Goal: Contribute content: Contribute content

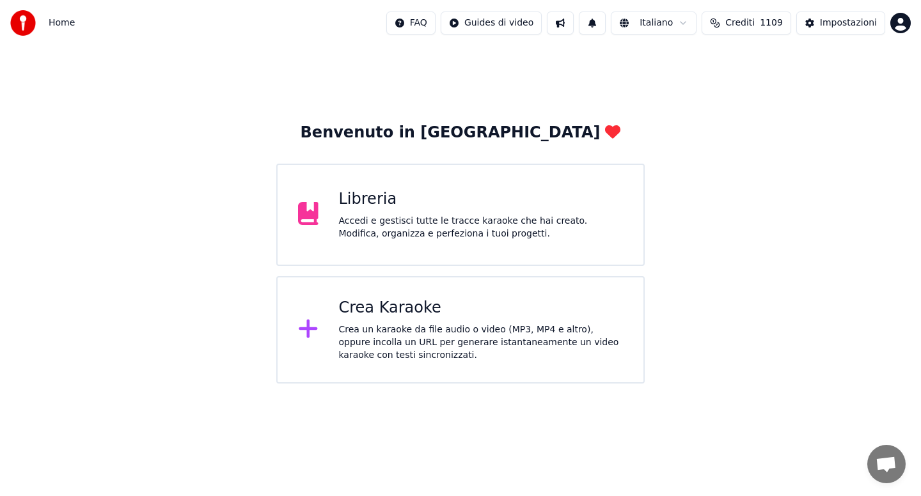
click at [410, 224] on div "Accedi e gestisci tutte le tracce karaoke che hai creato. Modifica, organizza e…" at bounding box center [481, 228] width 285 height 26
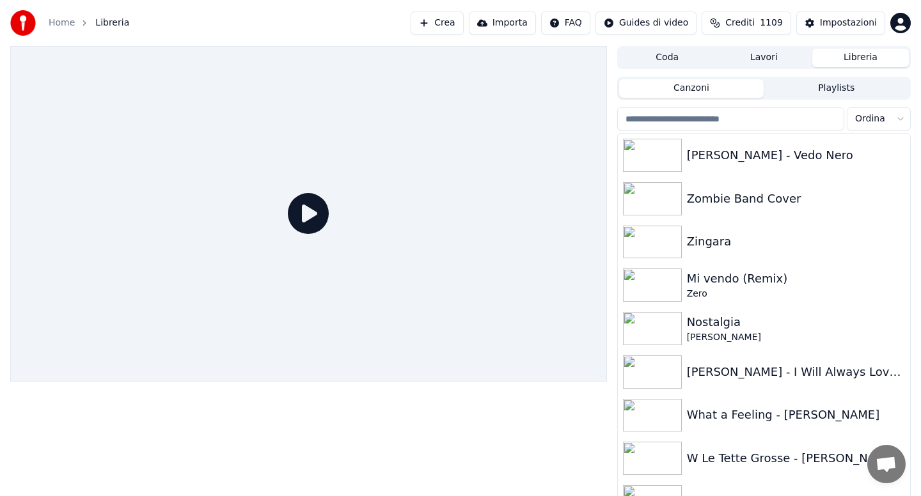
click at [680, 120] on input "search" at bounding box center [730, 118] width 227 height 23
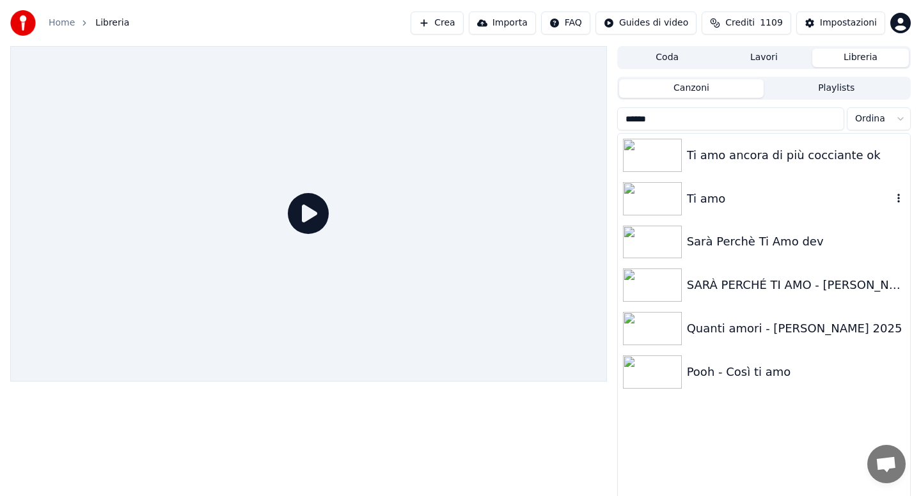
type input "******"
click at [703, 196] on div "Ti amo" at bounding box center [789, 199] width 205 height 18
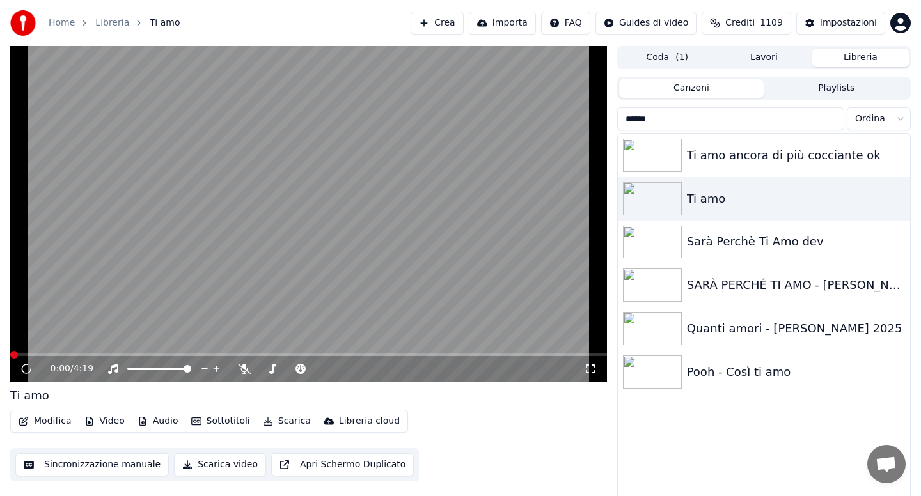
click at [165, 425] on button "Audio" at bounding box center [157, 421] width 51 height 18
click at [24, 371] on icon at bounding box center [26, 369] width 6 height 8
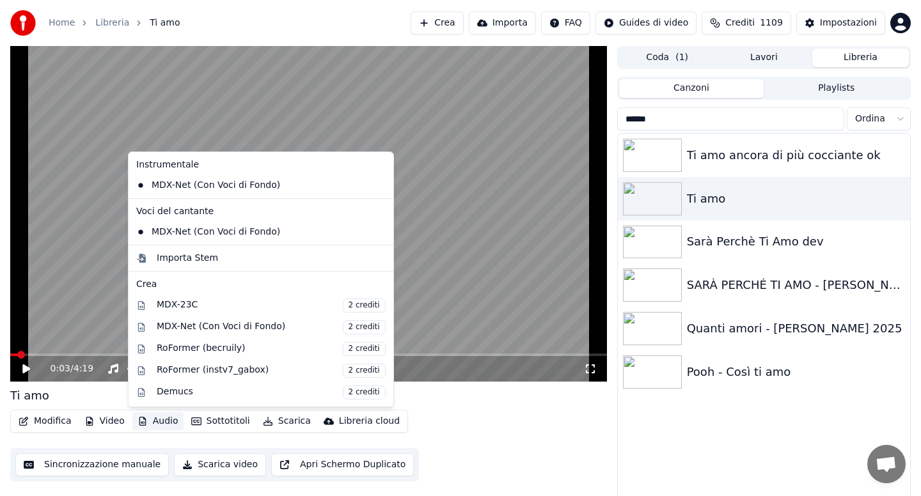
click at [162, 426] on button "Audio" at bounding box center [157, 421] width 51 height 18
click at [180, 260] on div "Importa Stem" at bounding box center [187, 258] width 61 height 13
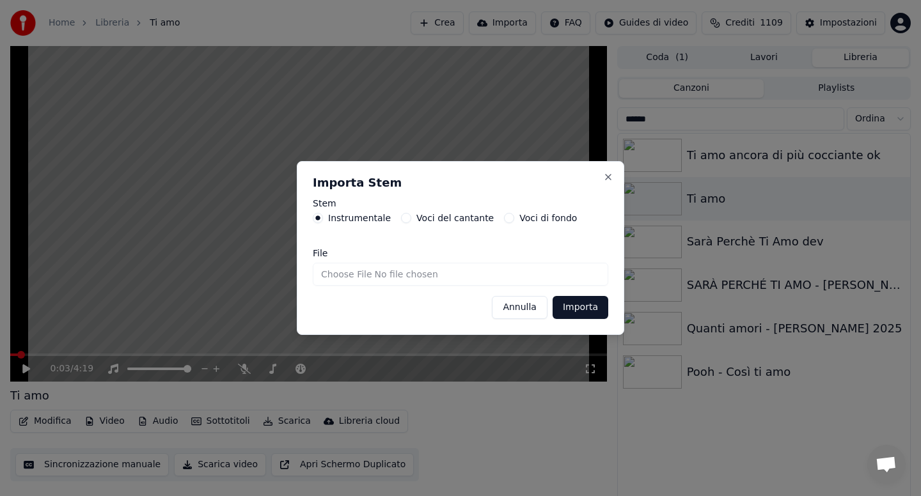
click at [354, 276] on input "File" at bounding box center [460, 274] width 295 height 23
type input "**********"
click at [570, 308] on button "Importa" at bounding box center [580, 307] width 56 height 23
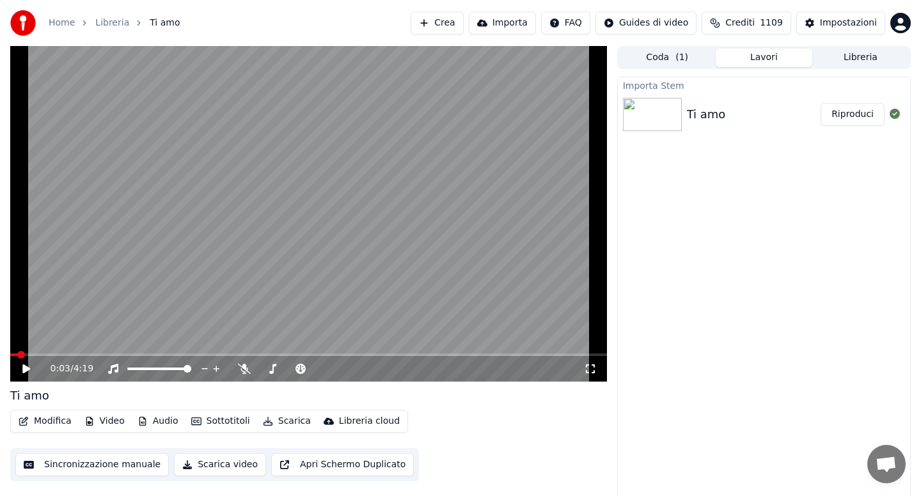
click at [863, 109] on button "Riproduci" at bounding box center [852, 114] width 64 height 23
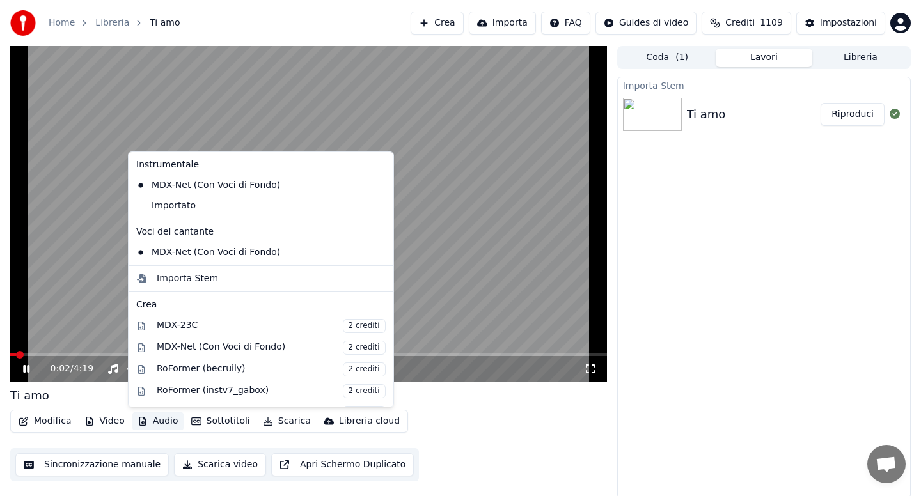
click at [167, 421] on button "Audio" at bounding box center [157, 421] width 51 height 18
click at [180, 203] on div "Importato" at bounding box center [251, 206] width 240 height 20
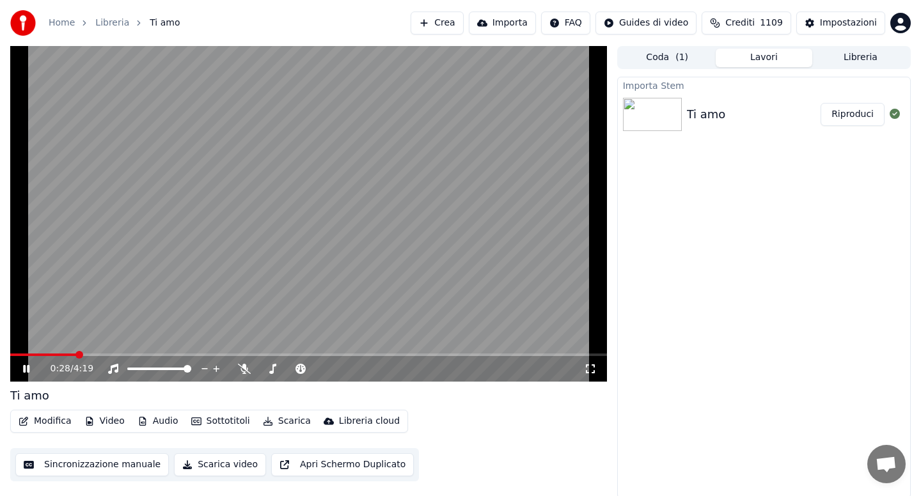
click at [28, 369] on icon at bounding box center [26, 369] width 6 height 8
click at [43, 422] on button "Modifica" at bounding box center [44, 421] width 63 height 18
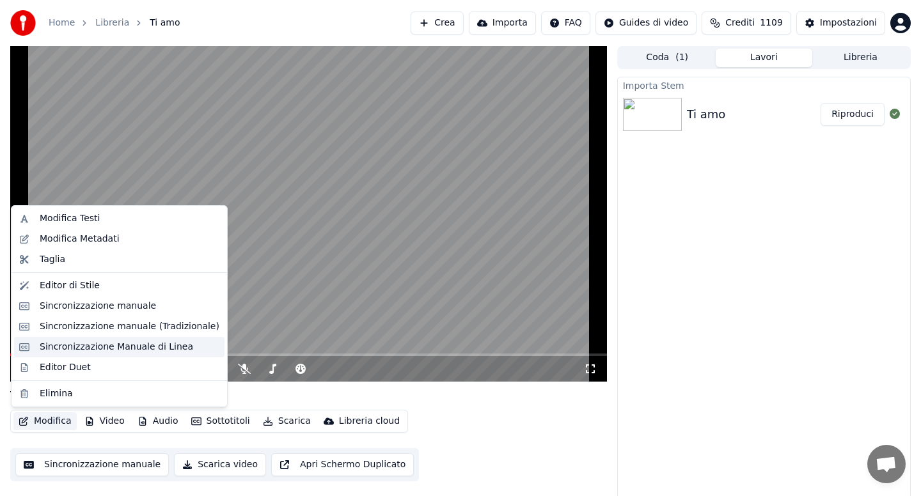
click at [113, 347] on div "Sincronizzazione Manuale di Linea" at bounding box center [116, 347] width 153 height 13
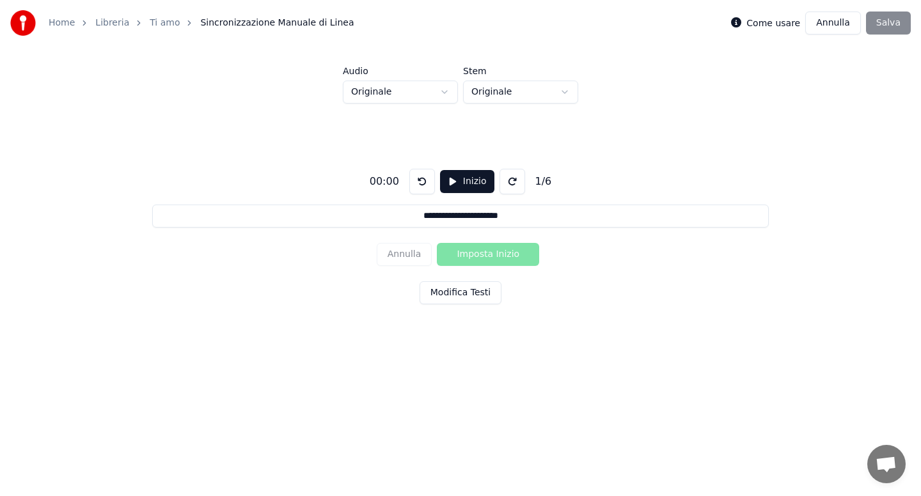
click at [445, 95] on html "**********" at bounding box center [460, 192] width 921 height 385
click at [455, 175] on button "Inizio" at bounding box center [467, 181] width 54 height 23
click at [455, 178] on button "Pausa" at bounding box center [467, 181] width 57 height 23
click at [162, 23] on link "Ti amo" at bounding box center [165, 23] width 30 height 13
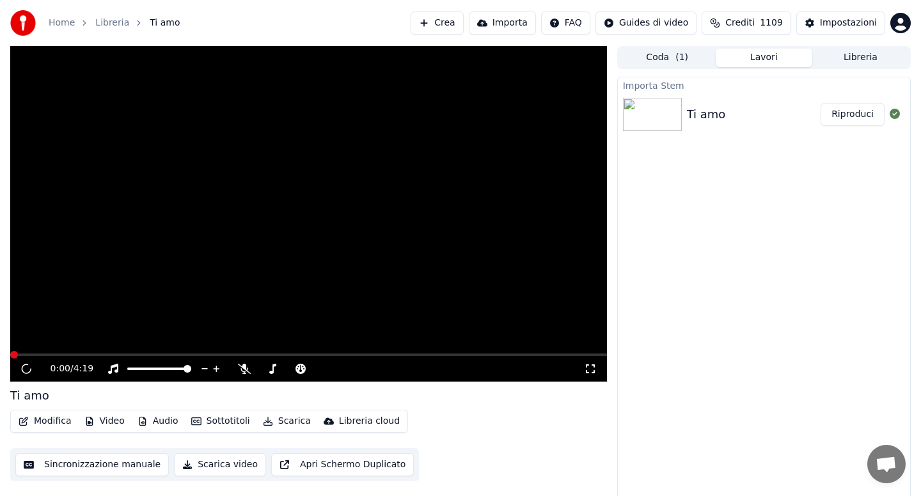
click at [50, 426] on button "Modifica" at bounding box center [44, 421] width 63 height 18
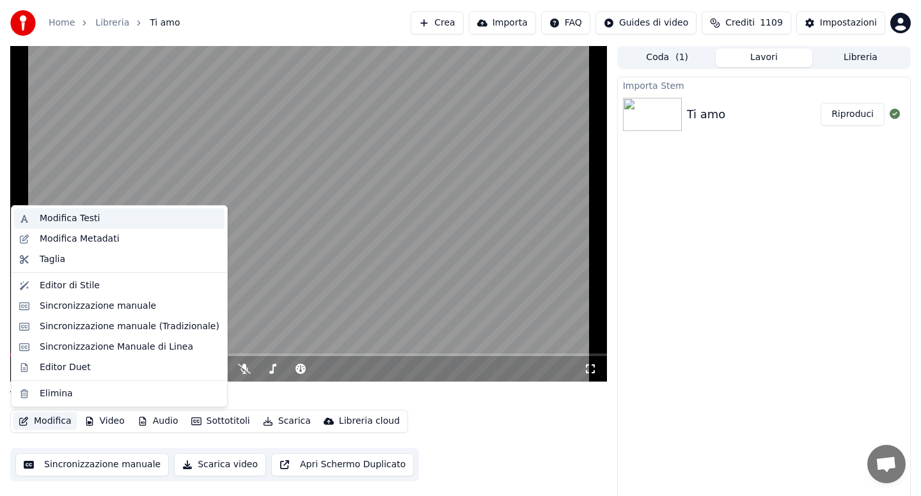
click at [84, 219] on div "Modifica Testi" at bounding box center [70, 218] width 60 height 13
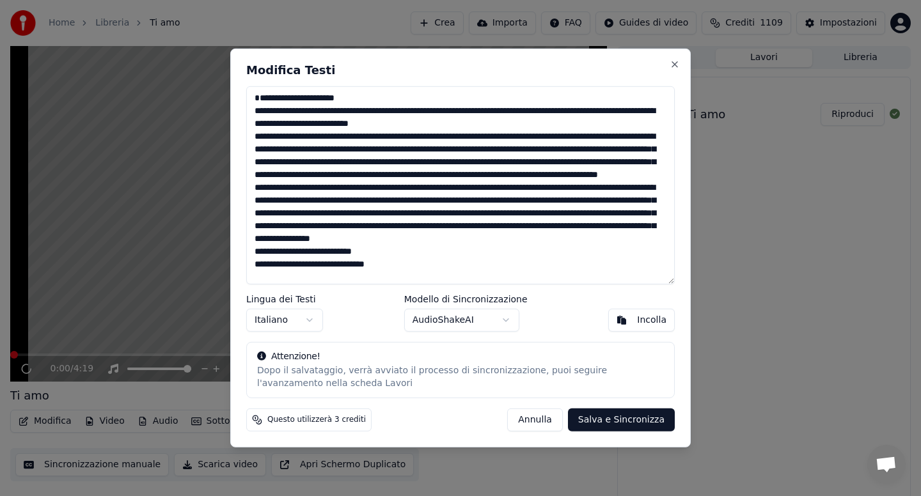
click at [311, 123] on textarea at bounding box center [460, 185] width 428 height 198
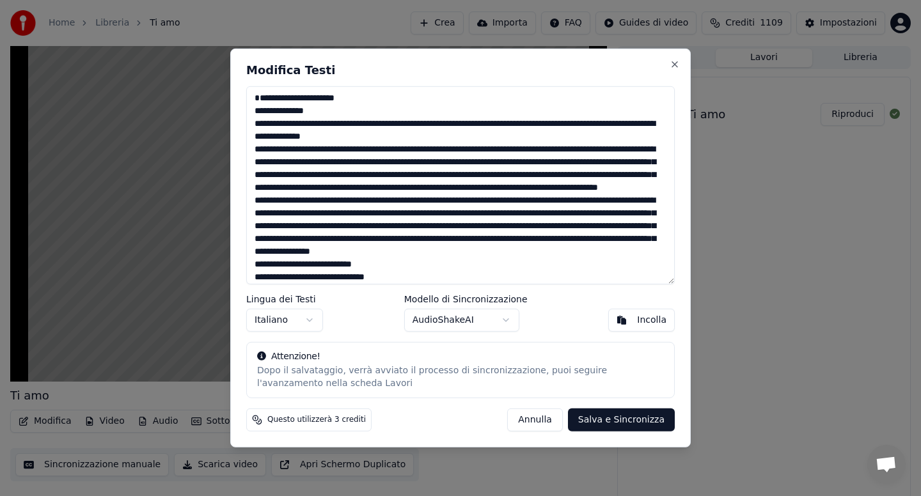
click at [393, 138] on textarea at bounding box center [460, 185] width 428 height 198
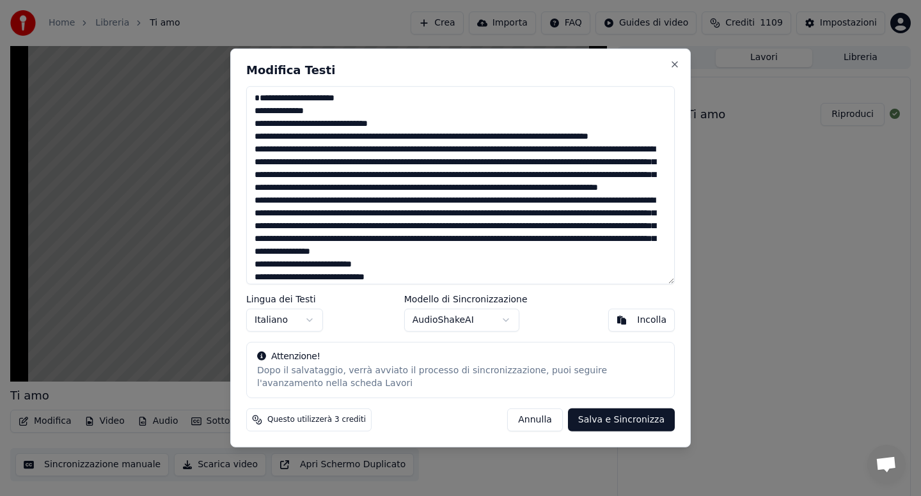
click at [302, 151] on textarea at bounding box center [460, 185] width 428 height 198
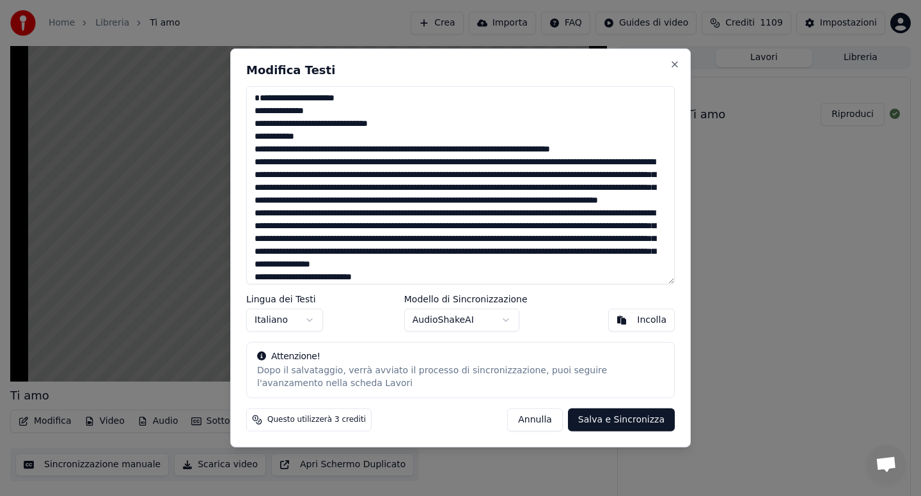
click at [346, 163] on textarea at bounding box center [460, 185] width 428 height 198
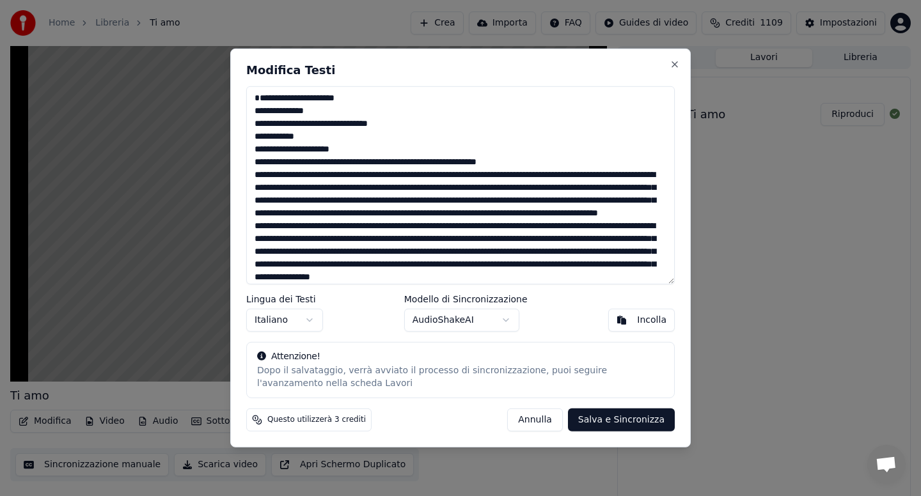
click at [334, 176] on textarea at bounding box center [460, 185] width 428 height 198
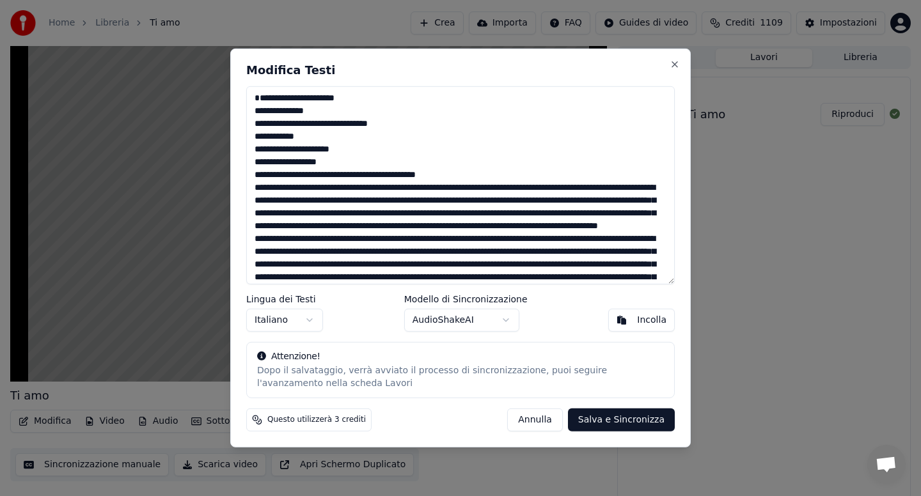
click at [370, 189] on textarea at bounding box center [460, 185] width 428 height 198
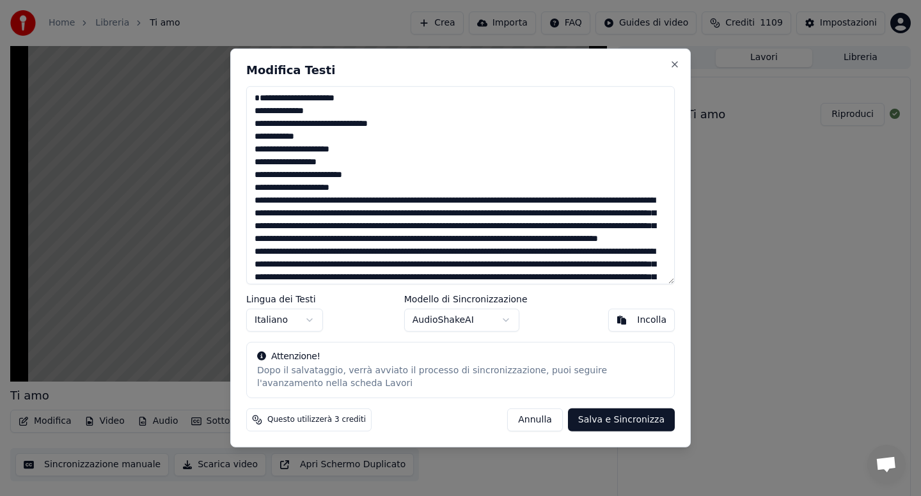
click at [295, 214] on textarea at bounding box center [460, 185] width 428 height 198
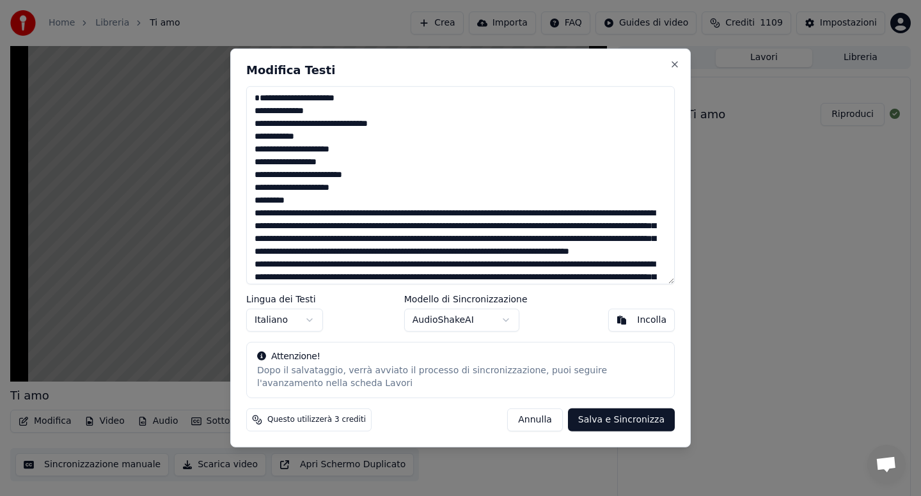
click at [335, 227] on textarea at bounding box center [460, 185] width 428 height 198
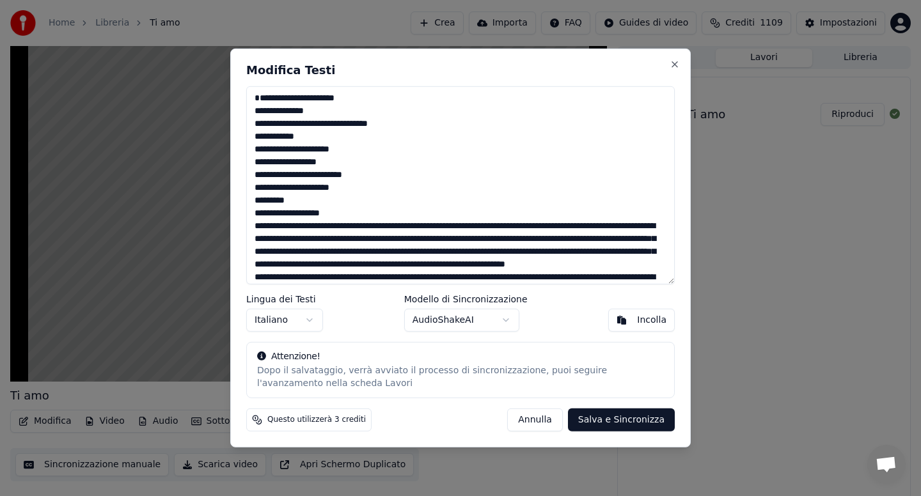
click at [323, 241] on textarea at bounding box center [460, 185] width 428 height 198
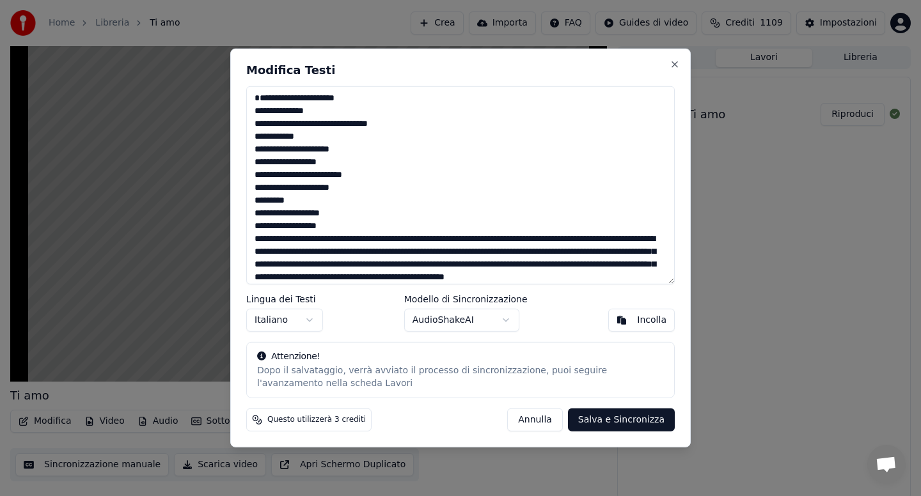
click at [356, 251] on textarea at bounding box center [460, 185] width 428 height 198
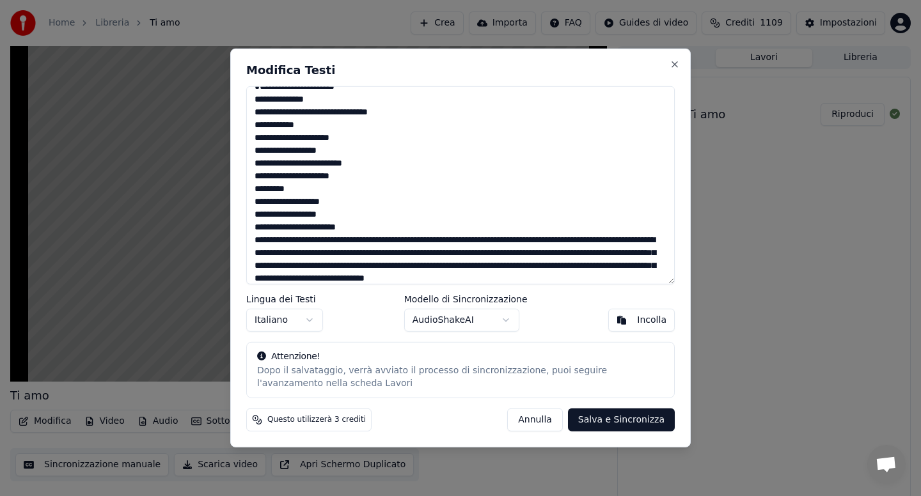
scroll to position [117, 0]
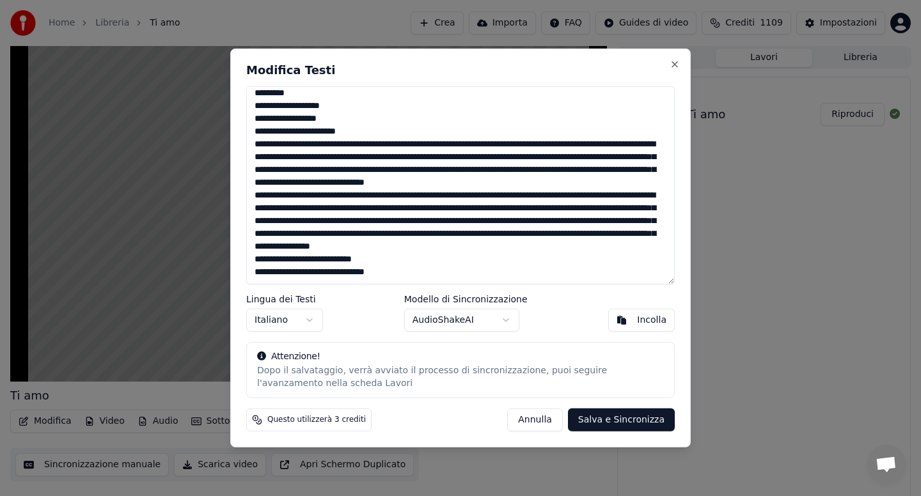
click at [319, 148] on textarea at bounding box center [460, 185] width 428 height 198
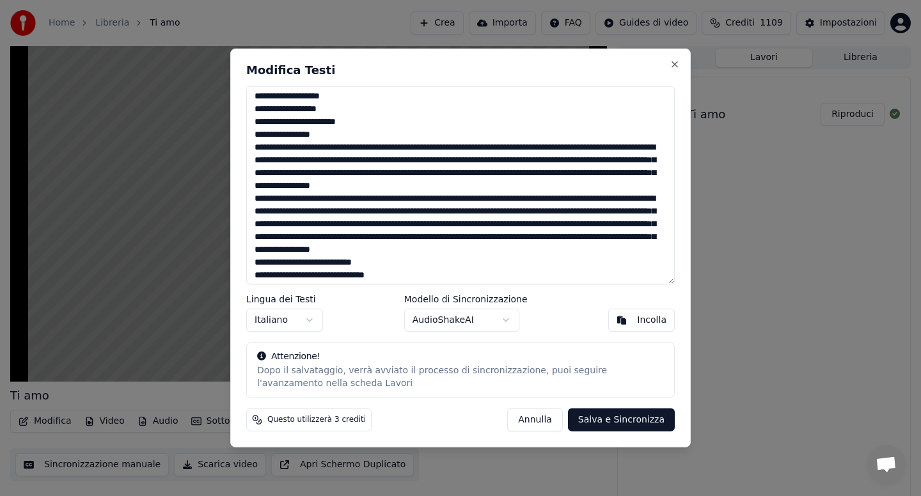
click at [352, 162] on textarea at bounding box center [460, 185] width 428 height 198
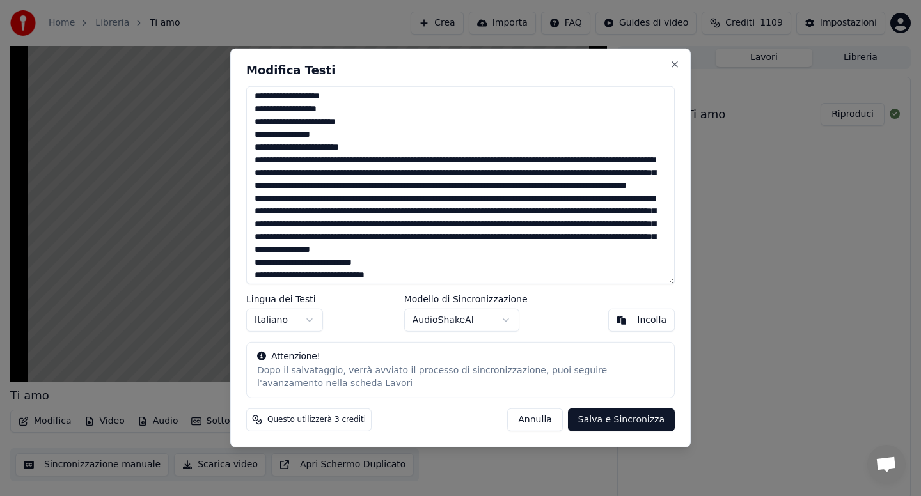
click at [341, 175] on textarea at bounding box center [460, 185] width 428 height 198
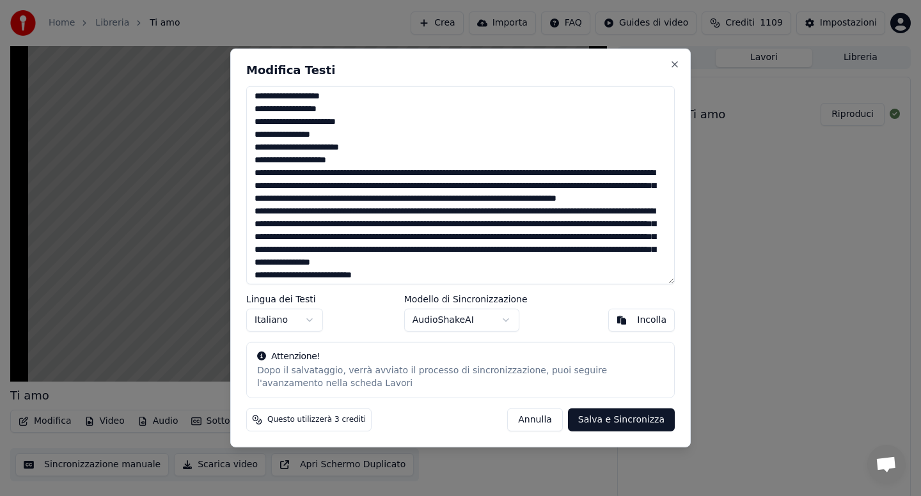
click at [329, 185] on textarea at bounding box center [460, 185] width 428 height 198
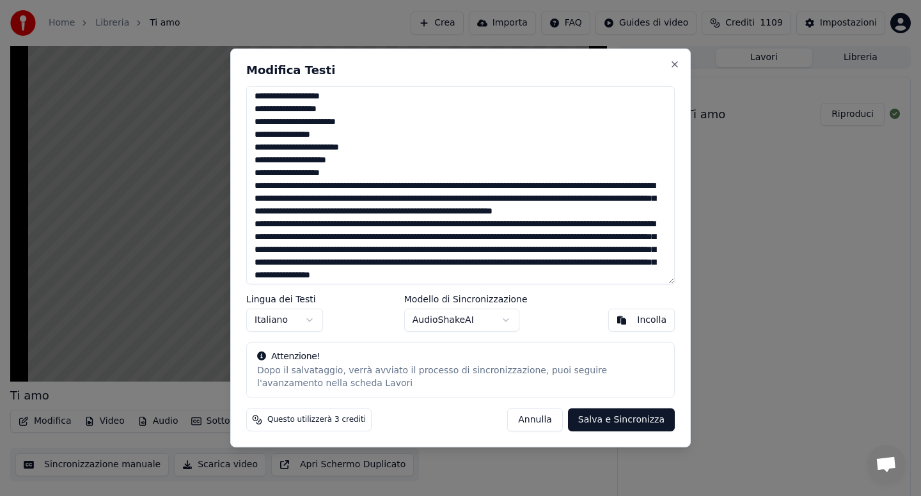
click at [314, 198] on textarea at bounding box center [460, 185] width 428 height 198
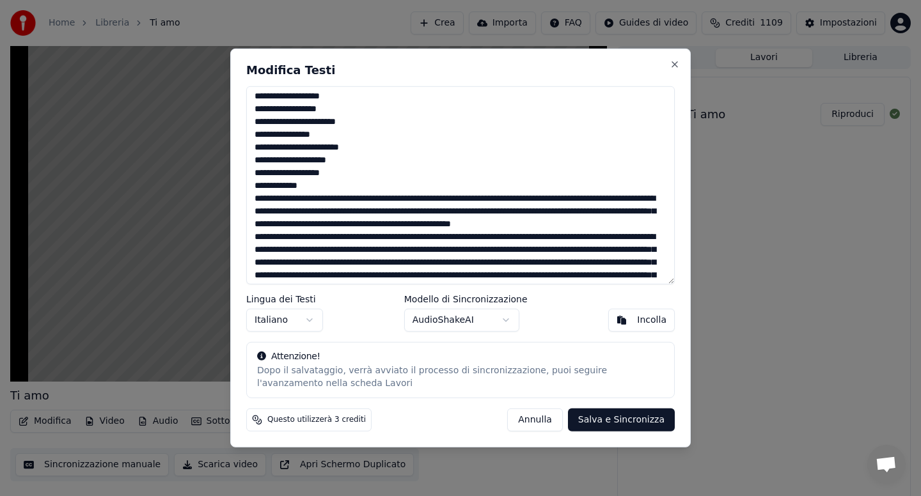
click at [344, 214] on textarea at bounding box center [460, 185] width 428 height 198
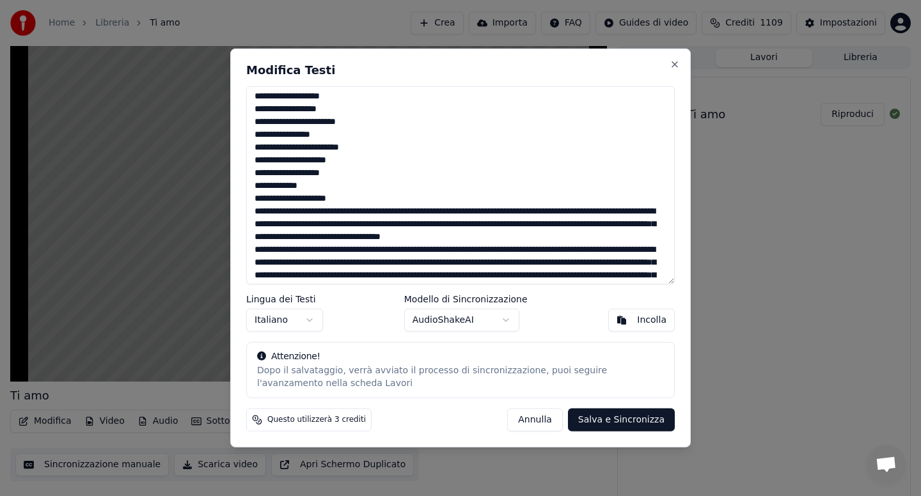
click at [330, 227] on textarea at bounding box center [460, 185] width 428 height 198
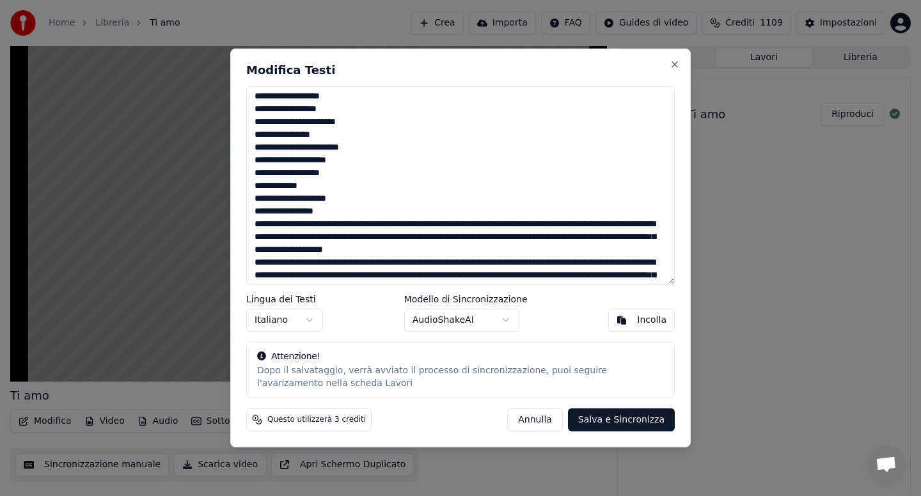
click at [318, 239] on textarea at bounding box center [460, 185] width 428 height 198
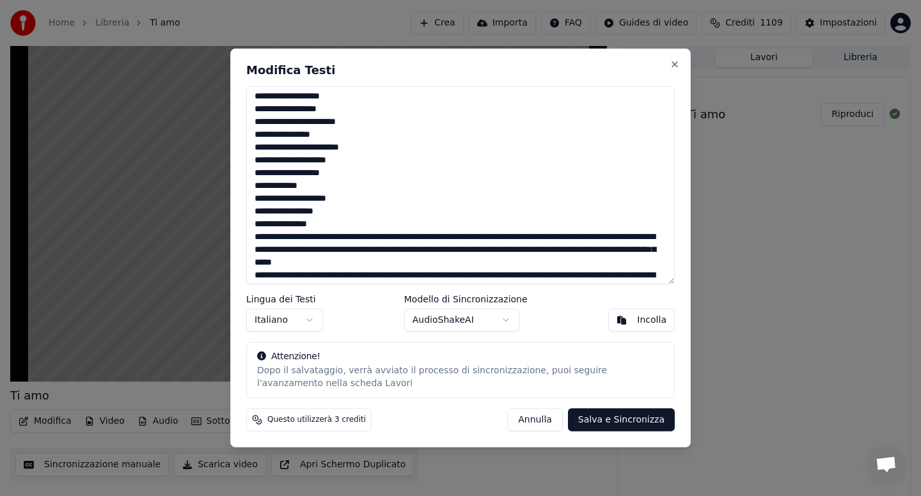
click at [379, 252] on textarea at bounding box center [460, 185] width 428 height 198
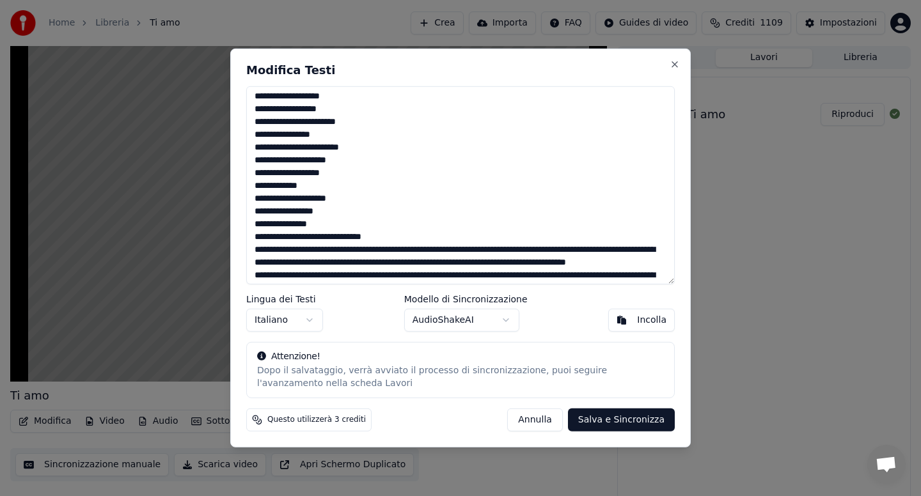
click at [310, 263] on textarea at bounding box center [460, 185] width 428 height 198
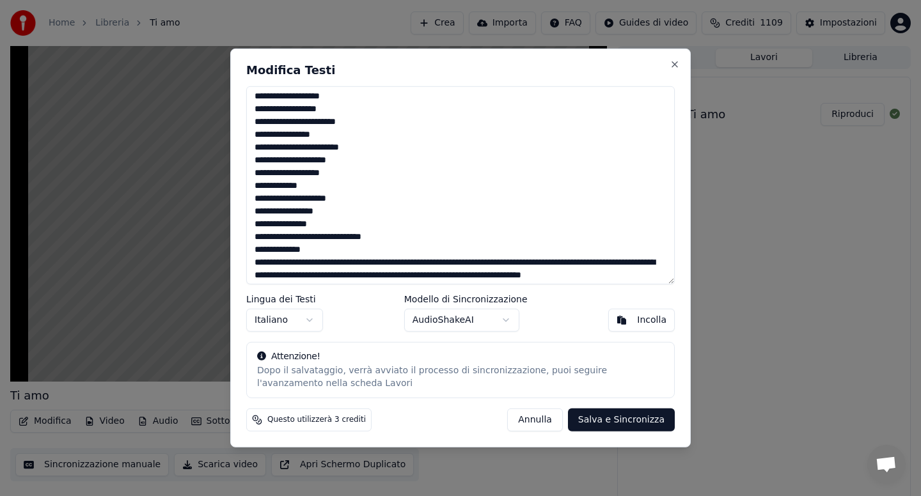
click at [366, 274] on textarea at bounding box center [460, 185] width 428 height 198
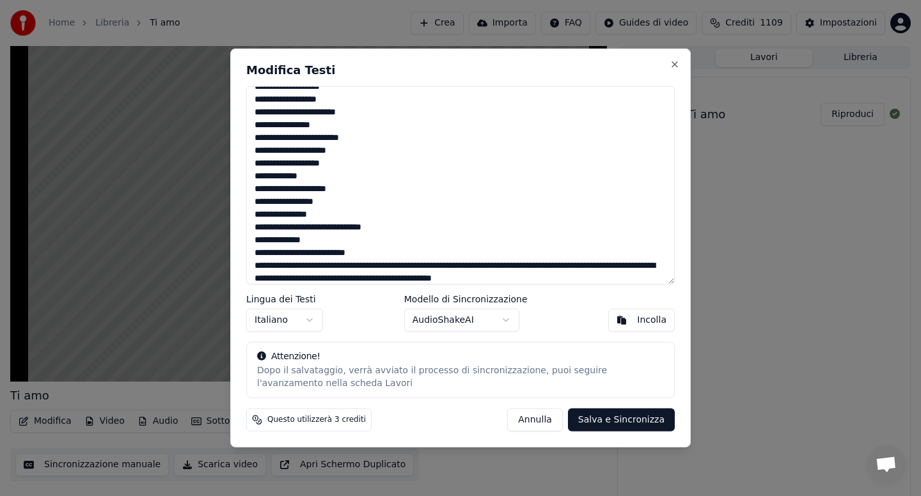
click at [383, 279] on textarea at bounding box center [460, 185] width 428 height 198
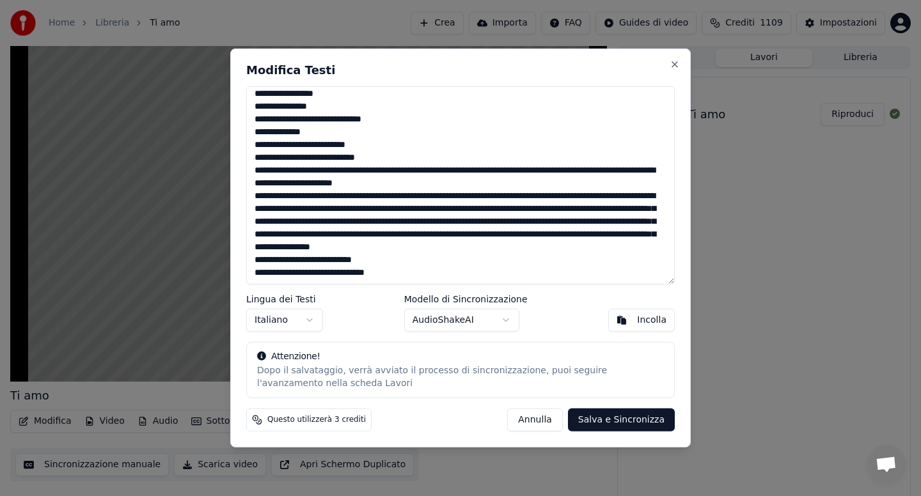
click at [335, 174] on textarea at bounding box center [460, 185] width 428 height 198
click at [409, 187] on textarea at bounding box center [460, 185] width 428 height 198
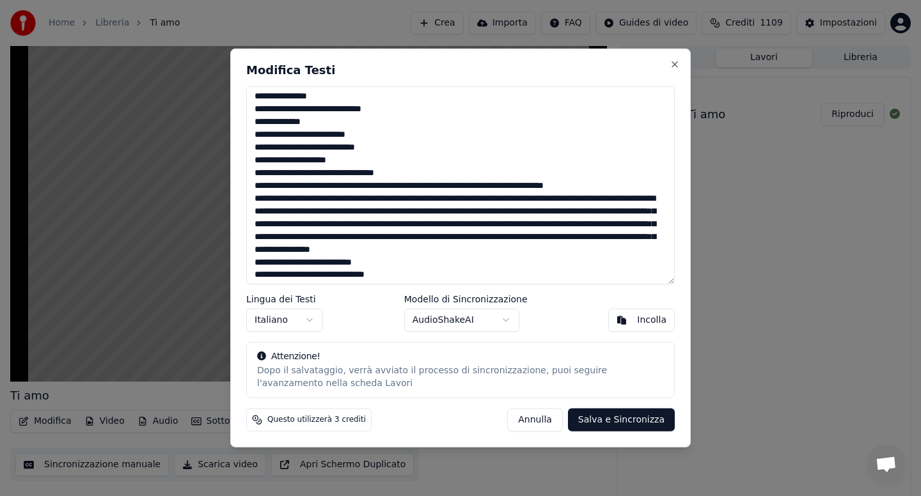
click at [345, 199] on textarea at bounding box center [460, 185] width 428 height 198
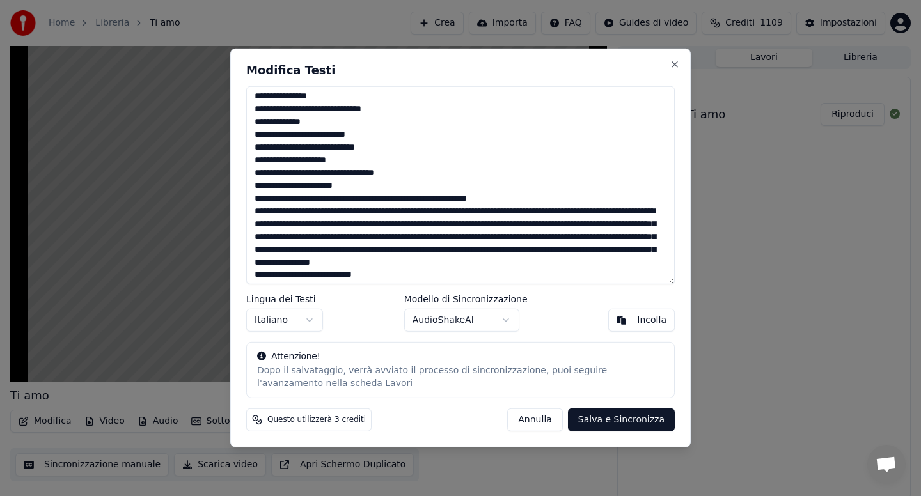
click at [326, 213] on textarea at bounding box center [460, 185] width 428 height 198
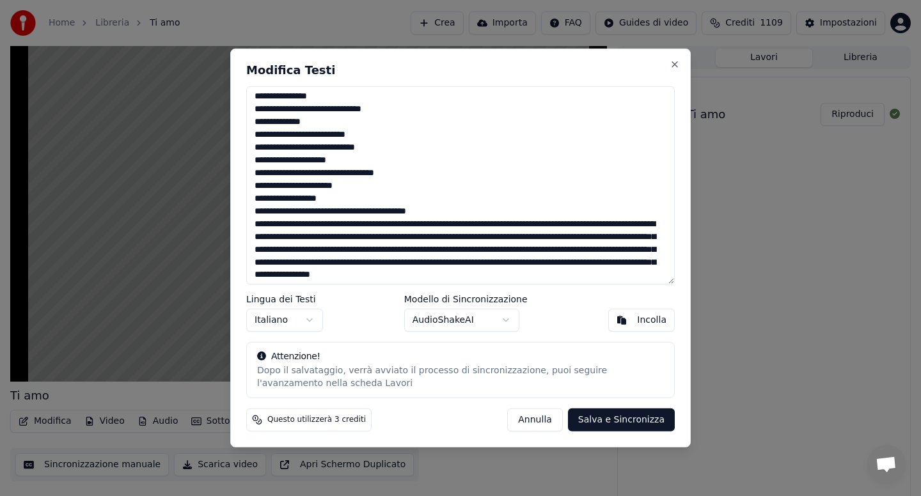
click at [378, 224] on textarea at bounding box center [460, 185] width 428 height 198
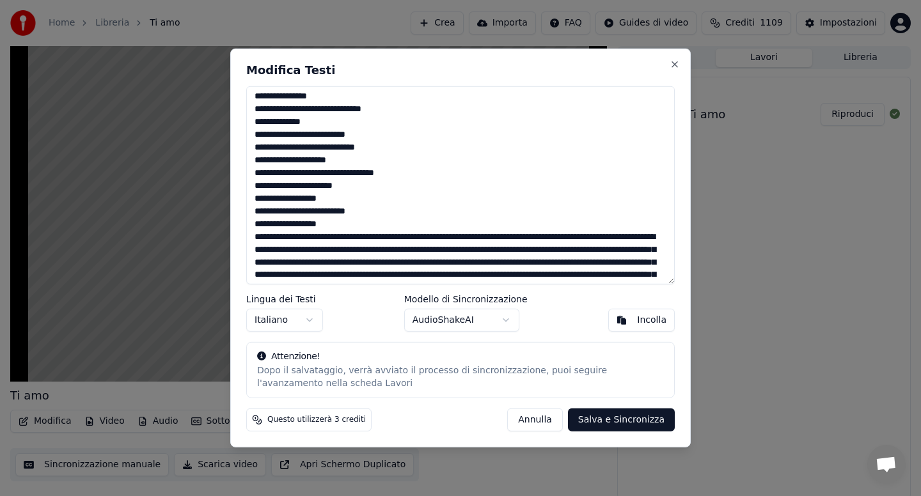
click at [338, 242] on textarea at bounding box center [460, 185] width 428 height 198
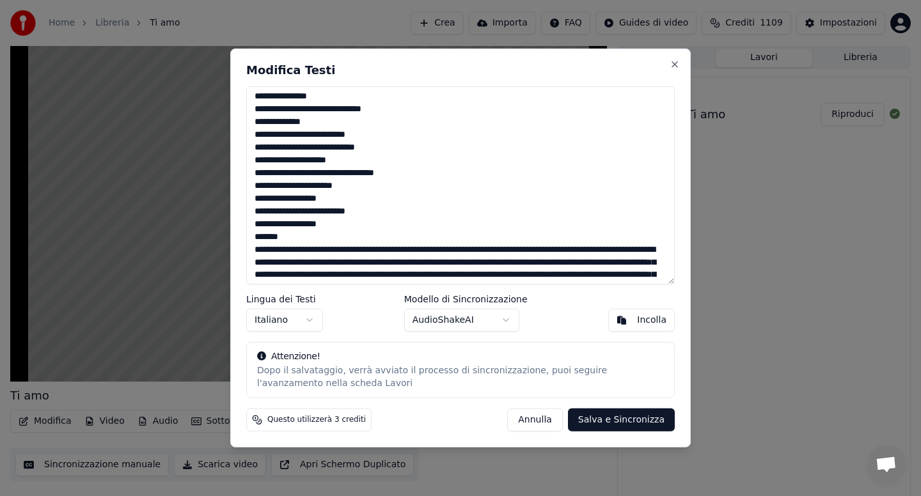
click at [311, 248] on textarea at bounding box center [460, 185] width 428 height 198
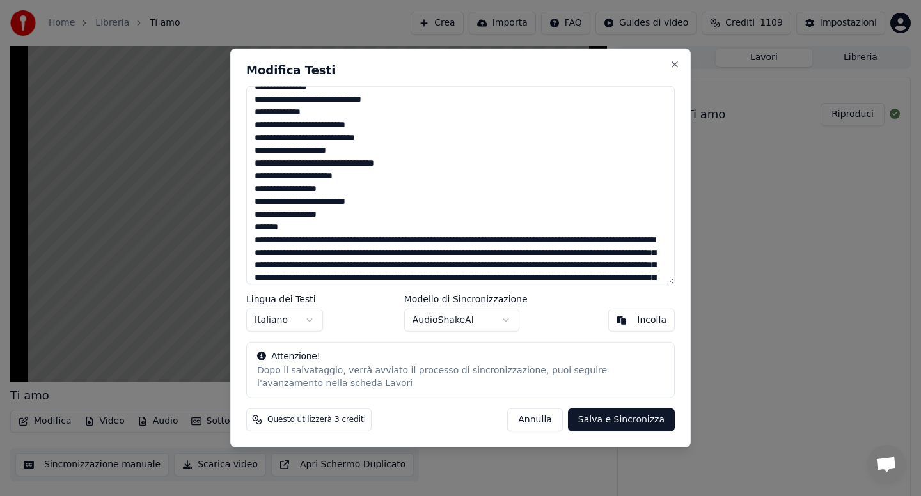
scroll to position [324, 0]
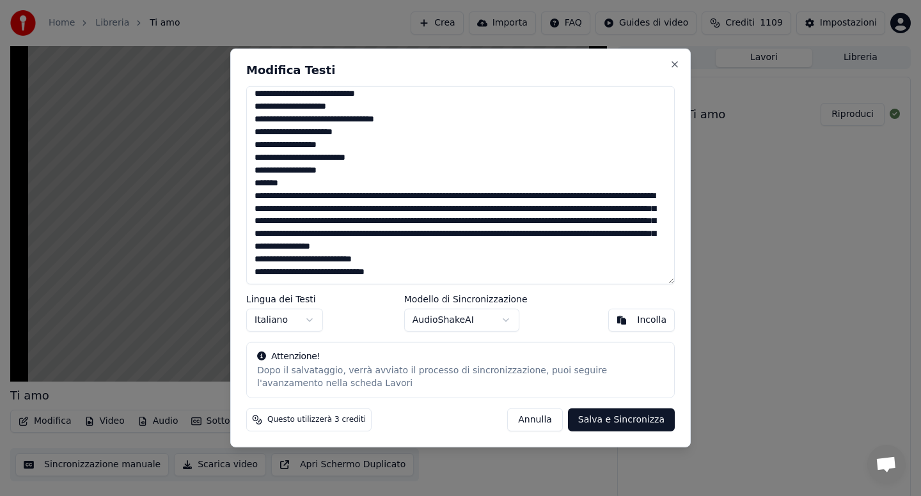
click at [389, 185] on textarea at bounding box center [460, 185] width 428 height 198
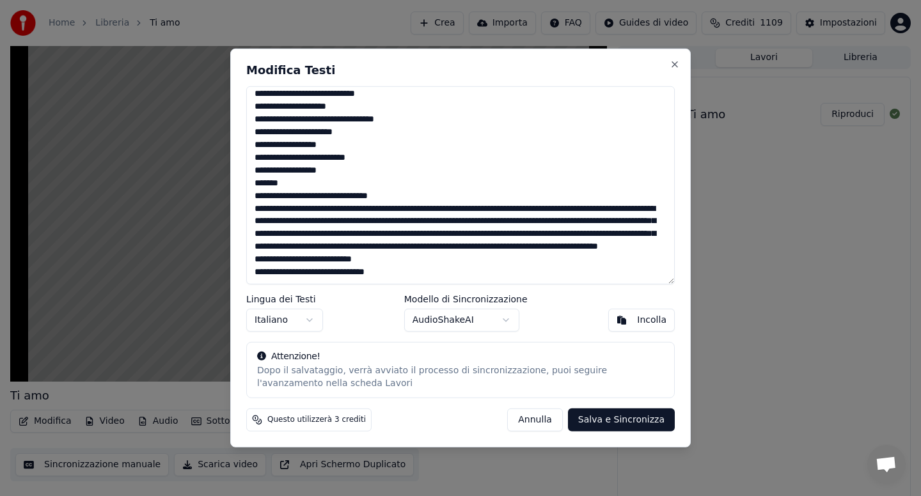
click at [342, 196] on textarea at bounding box center [460, 185] width 428 height 198
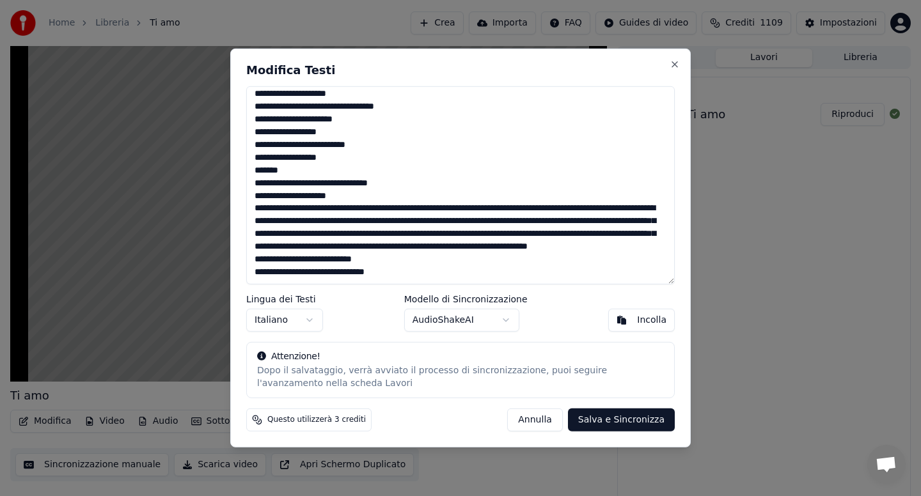
click at [349, 210] on textarea at bounding box center [460, 185] width 428 height 198
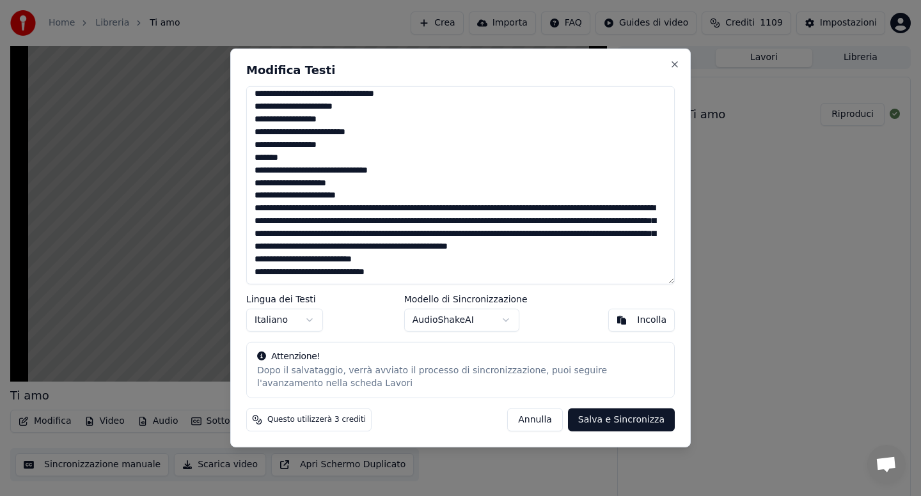
click at [371, 223] on textarea at bounding box center [460, 185] width 428 height 198
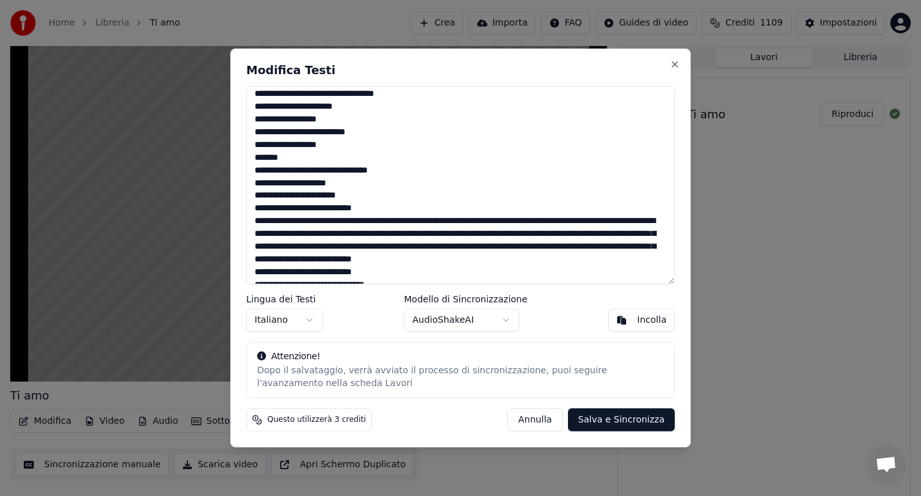
click at [330, 235] on textarea at bounding box center [460, 185] width 428 height 198
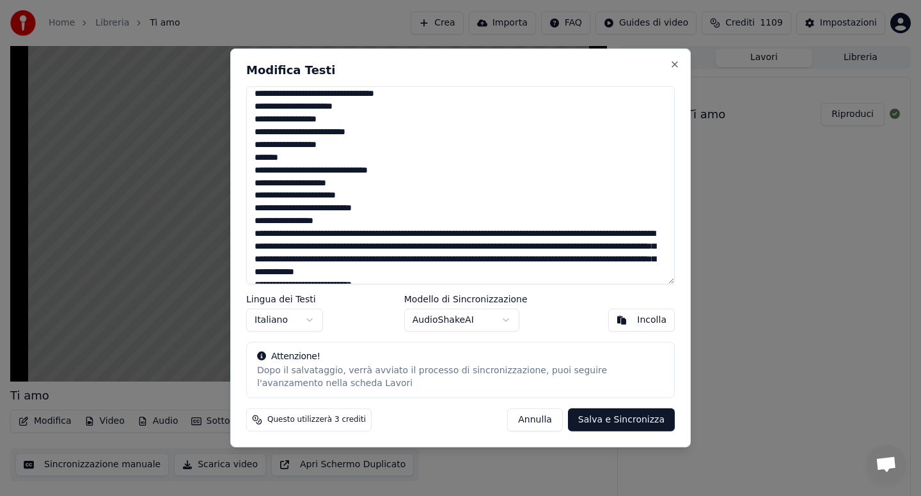
click at [348, 246] on textarea at bounding box center [460, 185] width 428 height 198
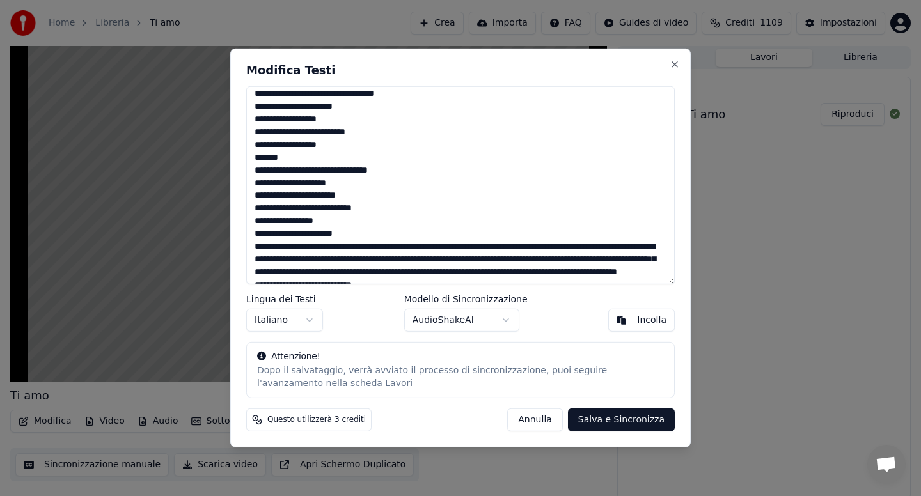
click at [343, 260] on textarea at bounding box center [460, 185] width 428 height 198
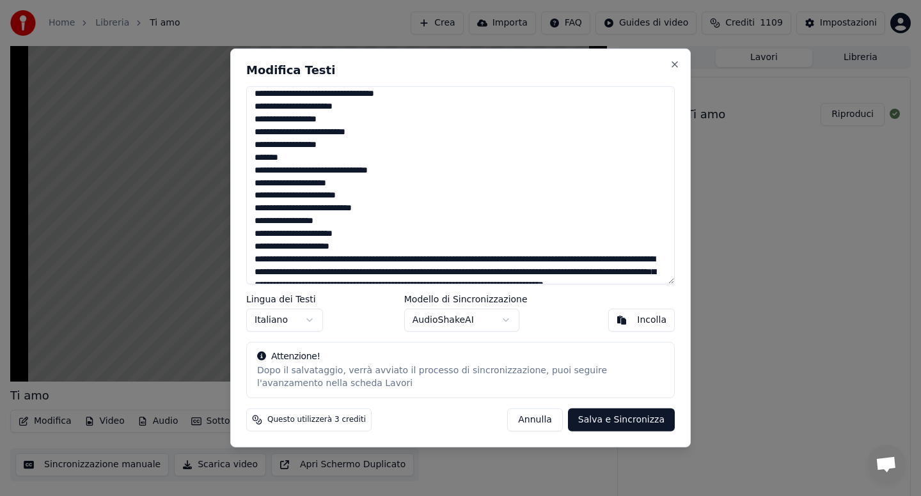
click at [367, 270] on textarea at bounding box center [460, 185] width 428 height 198
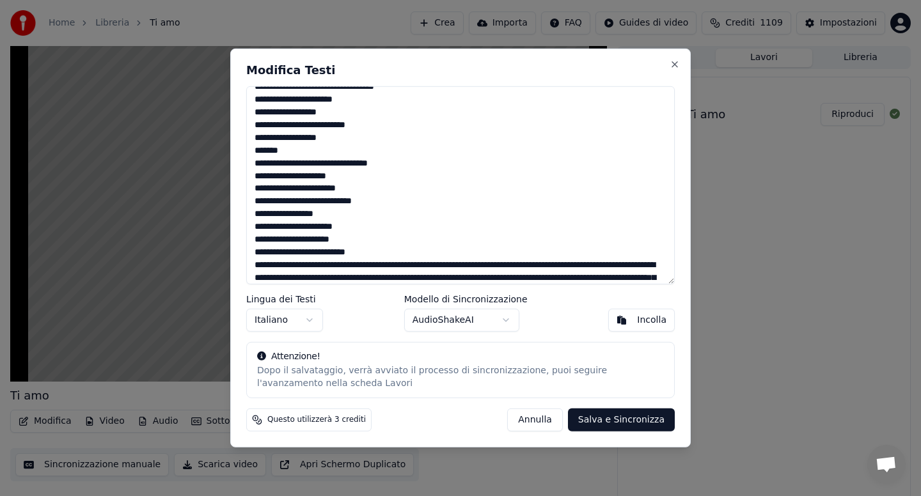
scroll to position [401, 0]
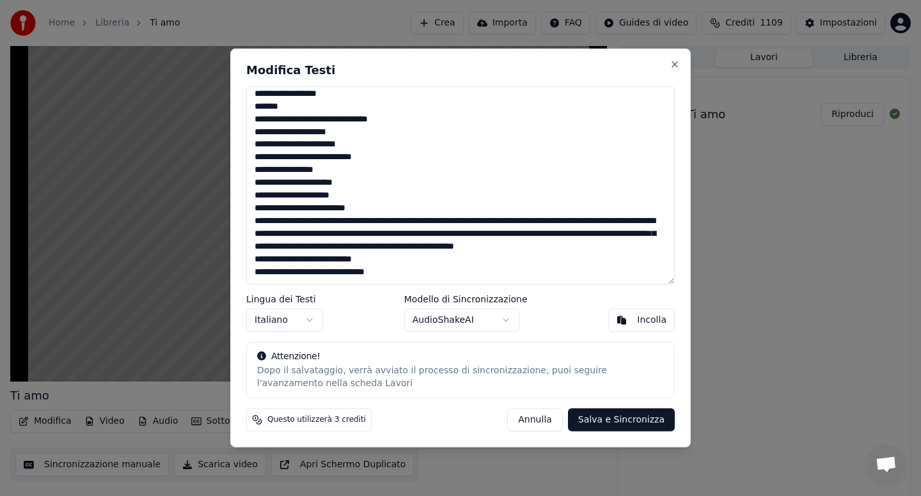
click at [383, 211] on textarea at bounding box center [460, 185] width 428 height 198
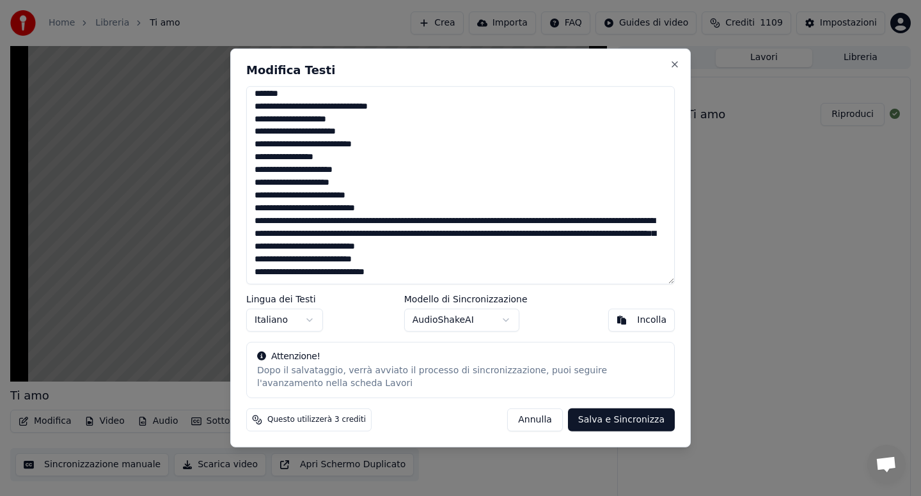
click at [334, 223] on textarea at bounding box center [460, 185] width 428 height 198
click at [407, 233] on textarea at bounding box center [460, 185] width 428 height 198
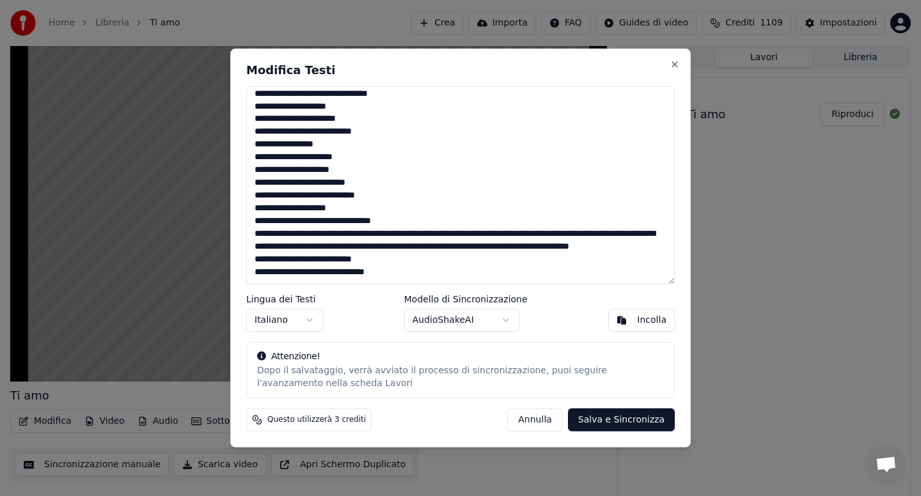
click at [345, 248] on textarea at bounding box center [460, 185] width 428 height 198
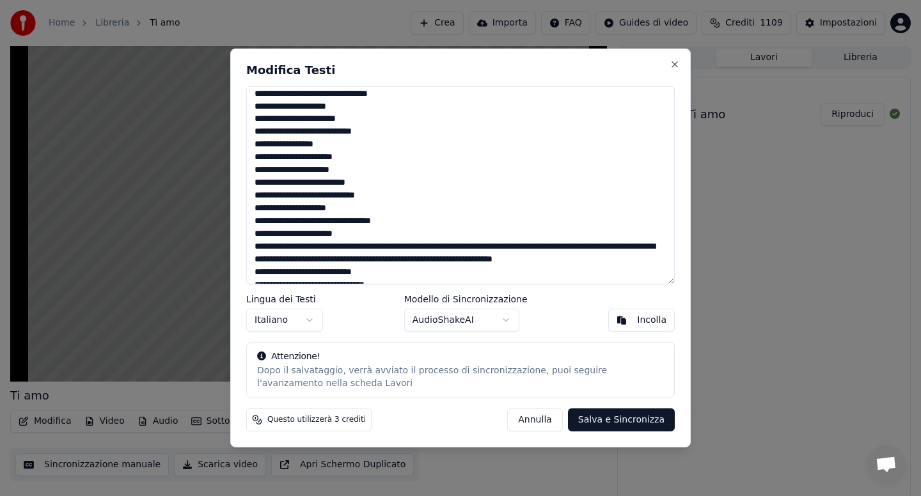
click at [325, 260] on textarea at bounding box center [460, 185] width 428 height 198
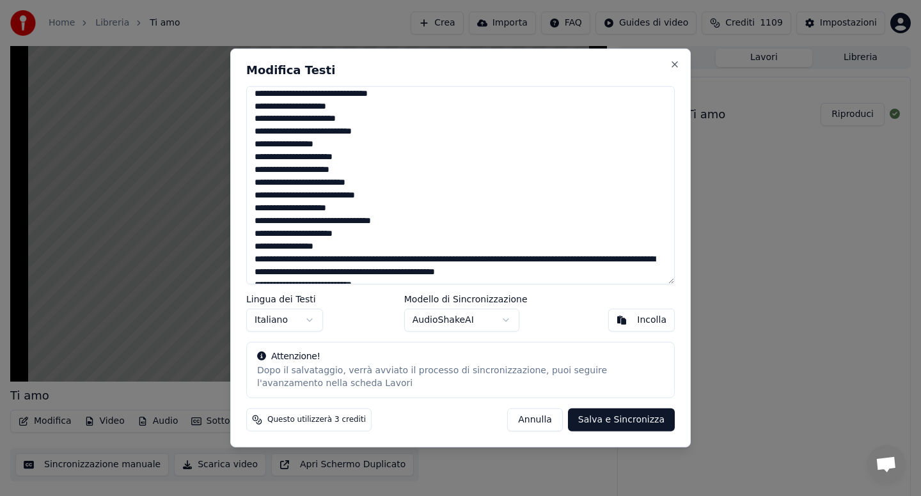
click at [382, 272] on textarea at bounding box center [460, 185] width 428 height 198
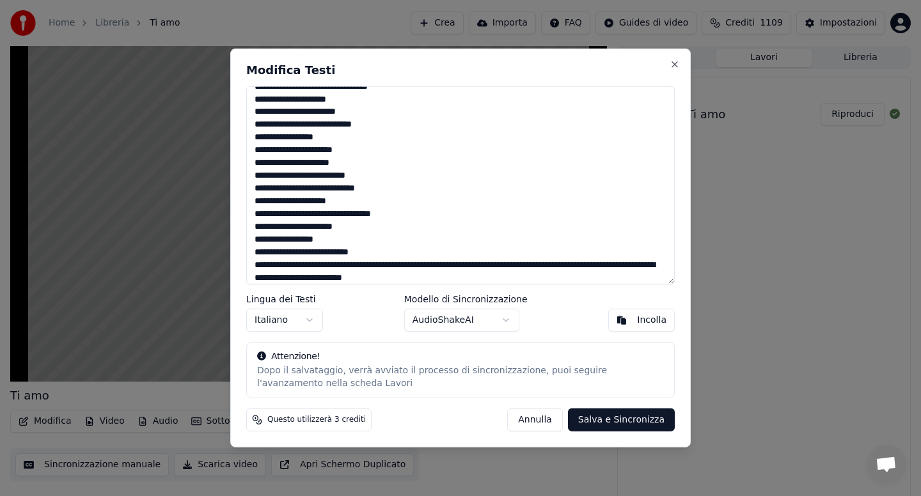
scroll to position [452, 0]
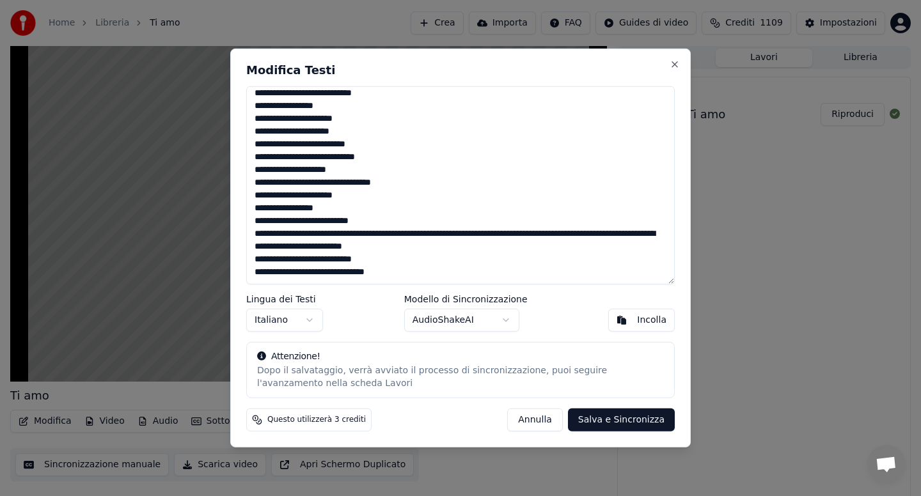
click at [333, 235] on textarea at bounding box center [460, 185] width 428 height 198
click at [390, 249] on textarea at bounding box center [460, 185] width 428 height 198
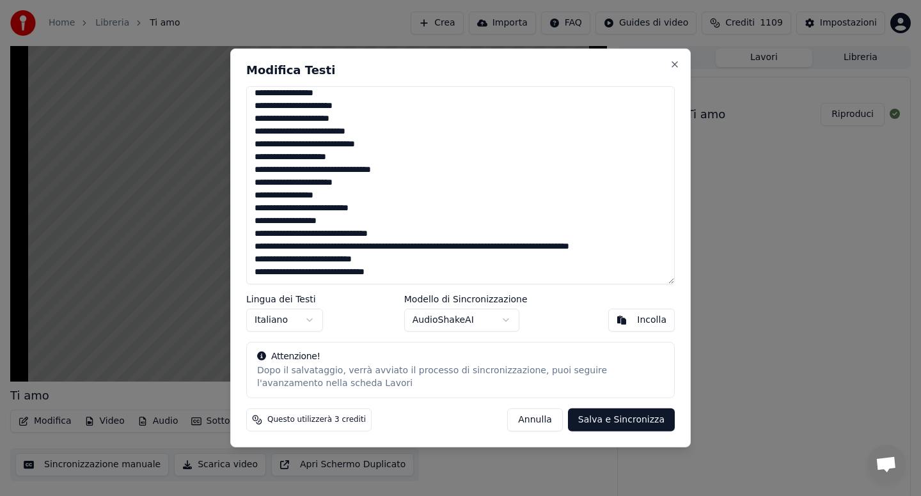
click at [345, 260] on textarea at bounding box center [460, 185] width 428 height 198
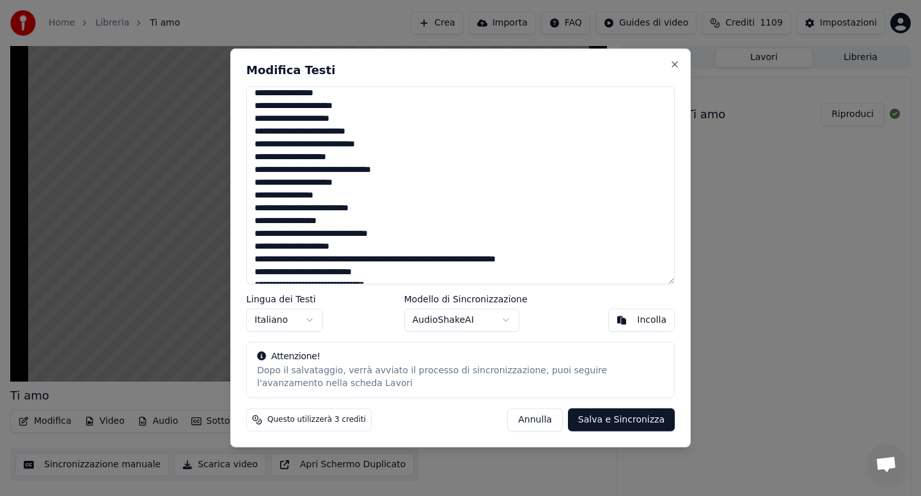
click at [345, 273] on textarea at bounding box center [460, 185] width 428 height 198
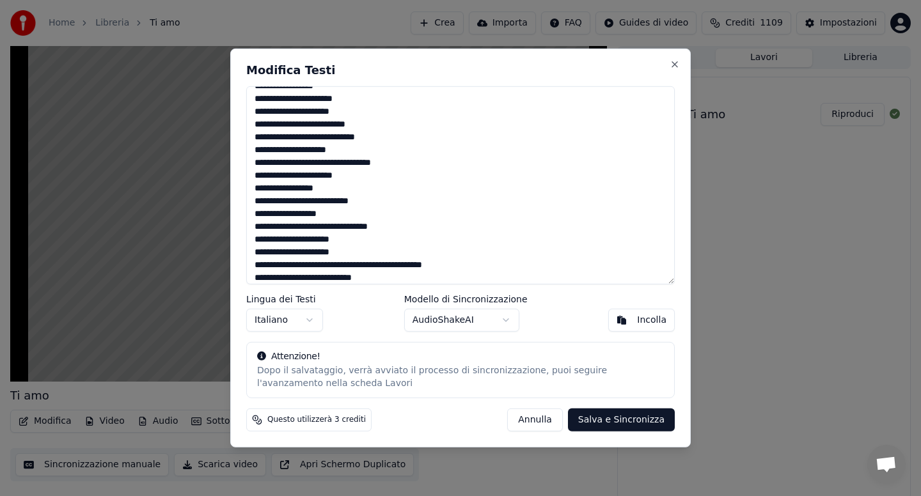
scroll to position [490, 0]
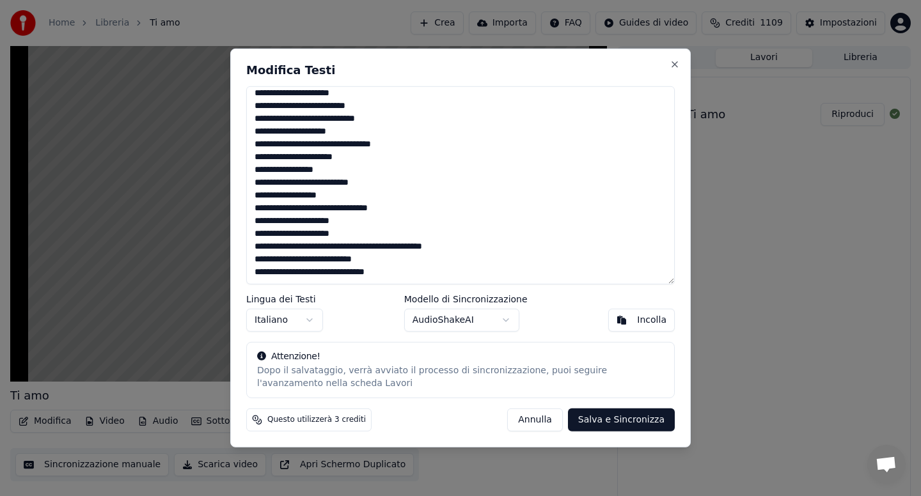
click at [631, 432] on div "[PERSON_NAME] e Sincronizza" at bounding box center [591, 420] width 168 height 23
click at [618, 425] on button "Salva e Sincronizza" at bounding box center [621, 420] width 107 height 23
type textarea "**********"
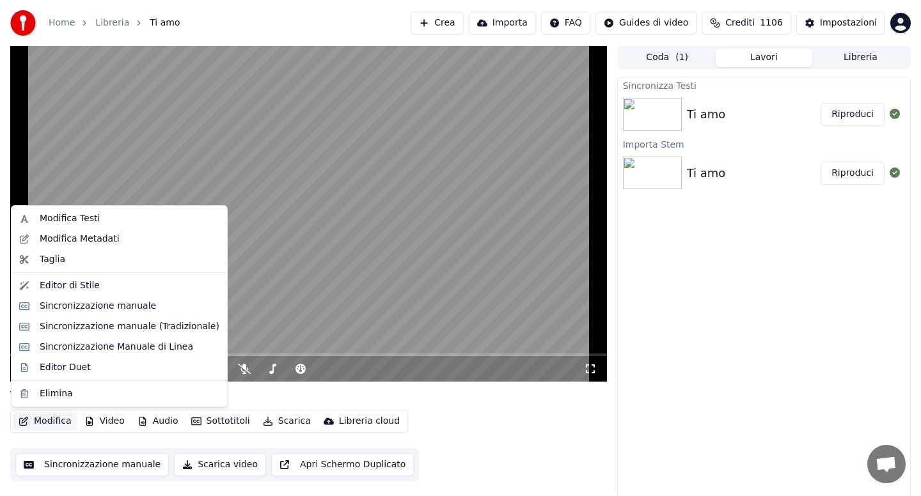
click at [48, 423] on button "Modifica" at bounding box center [44, 421] width 63 height 18
click at [250, 265] on video at bounding box center [308, 214] width 597 height 336
click at [51, 423] on button "Modifica" at bounding box center [44, 421] width 63 height 18
click at [105, 349] on div "Sincronizzazione Manuale di Linea" at bounding box center [116, 347] width 153 height 13
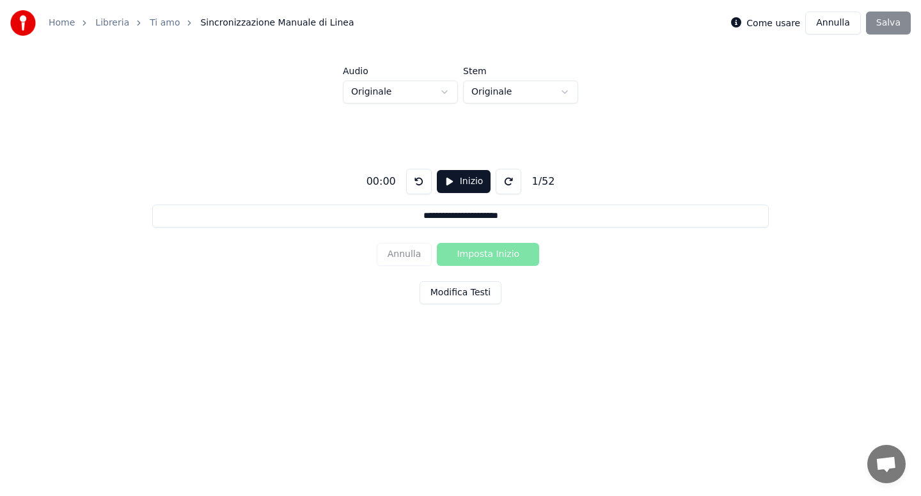
click at [448, 88] on html "**********" at bounding box center [460, 192] width 921 height 385
click at [465, 185] on button "Inizio" at bounding box center [464, 181] width 54 height 23
click at [457, 183] on button "Pausa" at bounding box center [463, 181] width 57 height 23
click at [457, 183] on button "Inizio" at bounding box center [464, 181] width 54 height 23
click at [473, 255] on button "Imposta Inizio" at bounding box center [488, 254] width 102 height 23
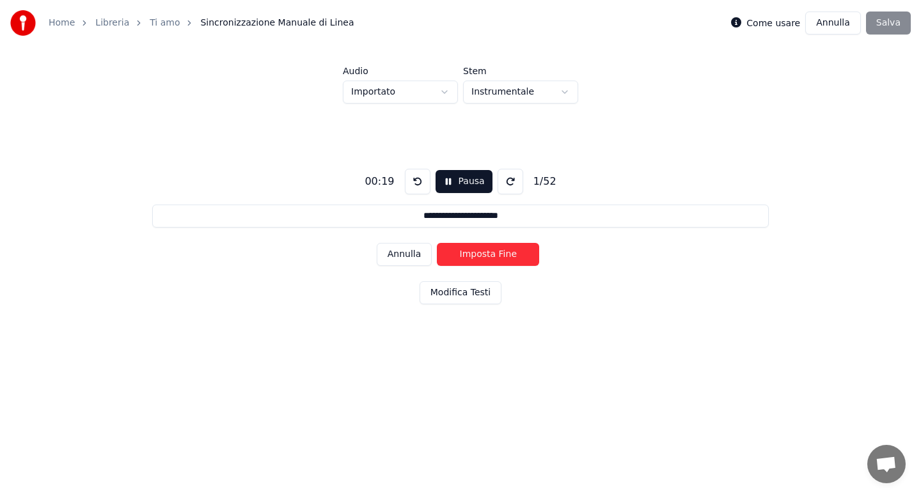
click at [473, 255] on button "Imposta Fine" at bounding box center [488, 254] width 102 height 23
click at [473, 255] on button "Imposta Inizio" at bounding box center [488, 254] width 102 height 23
click at [473, 255] on button "Imposta Fine" at bounding box center [488, 254] width 102 height 23
click at [473, 255] on button "Imposta Inizio" at bounding box center [488, 254] width 102 height 23
click at [473, 255] on button "Imposta Fine" at bounding box center [488, 254] width 102 height 23
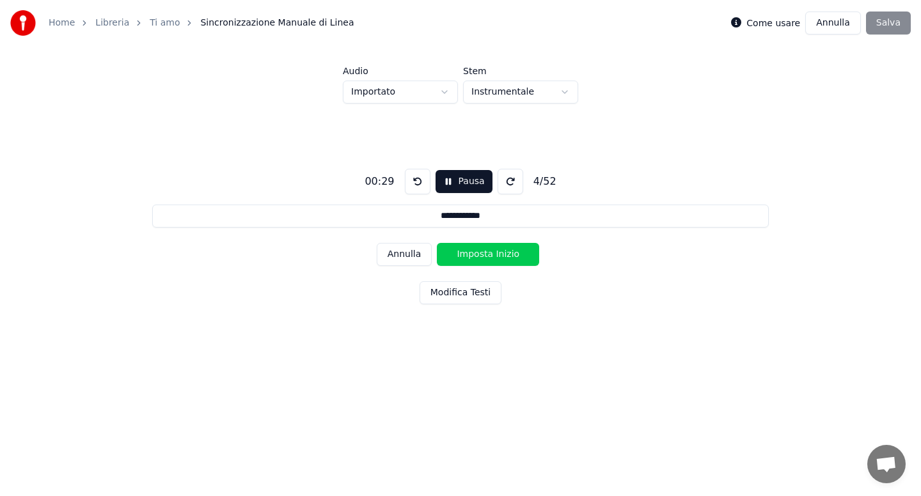
click at [473, 255] on button "Imposta Inizio" at bounding box center [488, 254] width 102 height 23
click at [473, 255] on button "Imposta Fine" at bounding box center [488, 254] width 102 height 23
click at [473, 255] on button "Imposta Inizio" at bounding box center [488, 254] width 102 height 23
click at [473, 255] on button "Imposta Fine" at bounding box center [488, 254] width 102 height 23
click at [473, 255] on button "Imposta Inizio" at bounding box center [488, 254] width 102 height 23
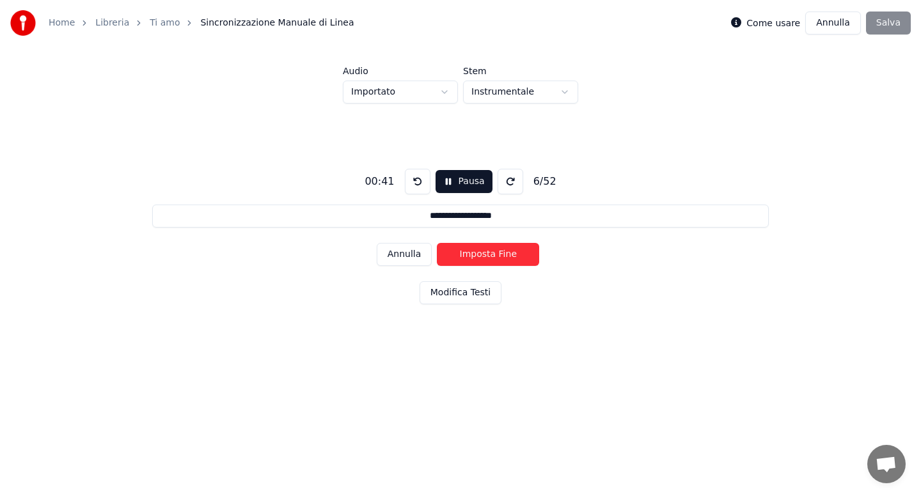
click at [473, 255] on button "Imposta Fine" at bounding box center [488, 254] width 102 height 23
click at [473, 255] on button "Imposta Inizio" at bounding box center [488, 254] width 102 height 23
click at [473, 255] on button "Imposta Fine" at bounding box center [488, 254] width 102 height 23
click at [473, 255] on button "Imposta Inizio" at bounding box center [488, 254] width 102 height 23
click at [473, 255] on button "Imposta Fine" at bounding box center [488, 254] width 102 height 23
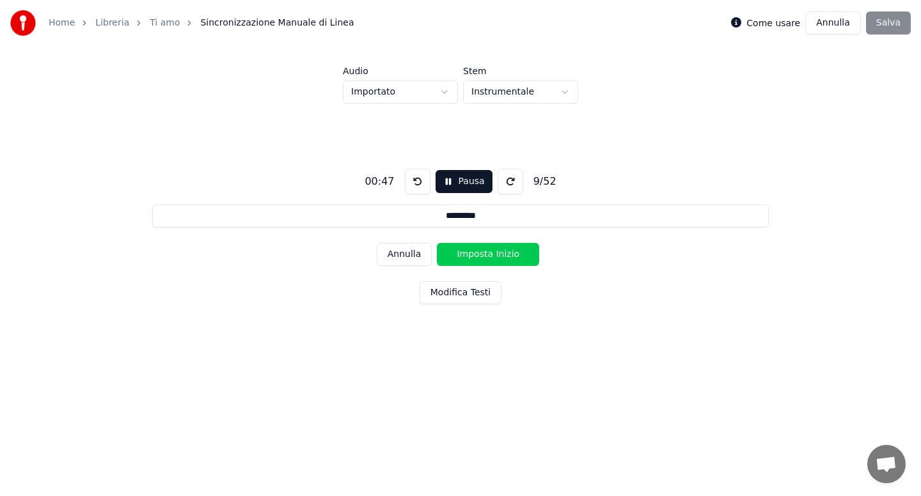
click at [473, 255] on button "Imposta Inizio" at bounding box center [488, 254] width 102 height 23
click at [473, 255] on button "Imposta Fine" at bounding box center [488, 254] width 102 height 23
click at [473, 255] on button "Imposta Inizio" at bounding box center [488, 254] width 102 height 23
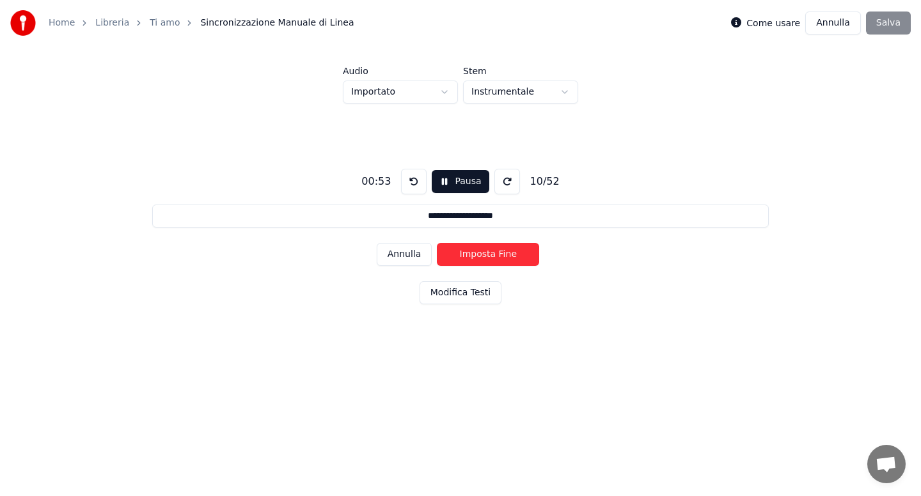
click at [473, 255] on button "Imposta Fine" at bounding box center [488, 254] width 102 height 23
click at [473, 255] on button "Imposta Inizio" at bounding box center [488, 254] width 102 height 23
click at [473, 255] on button "Imposta Fine" at bounding box center [488, 254] width 102 height 23
click at [473, 255] on button "Imposta Inizio" at bounding box center [488, 254] width 102 height 23
click at [473, 255] on button "Imposta Fine" at bounding box center [488, 254] width 102 height 23
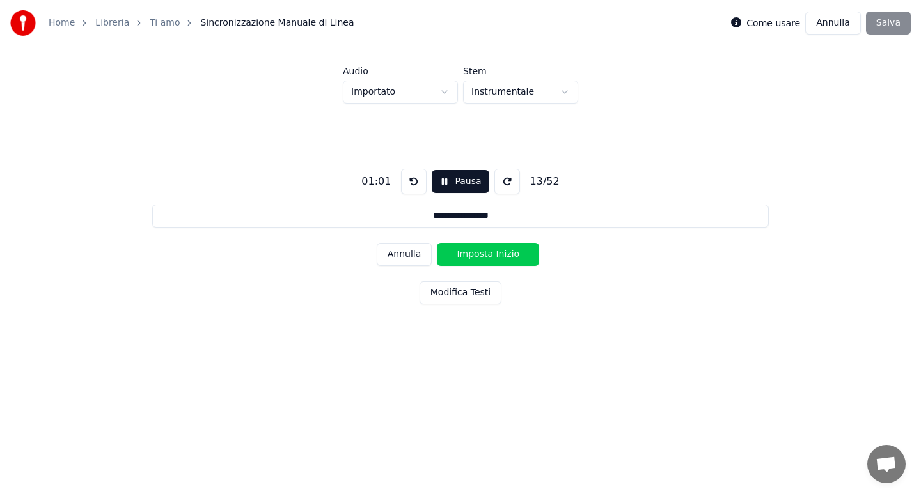
click at [473, 255] on button "Imposta Inizio" at bounding box center [488, 254] width 102 height 23
click at [473, 255] on button "Imposta Fine" at bounding box center [488, 254] width 102 height 23
click at [473, 255] on button "Imposta Inizio" at bounding box center [488, 254] width 102 height 23
click at [473, 255] on button "Imposta Fine" at bounding box center [488, 254] width 102 height 23
click at [473, 255] on button "Imposta Inizio" at bounding box center [488, 254] width 102 height 23
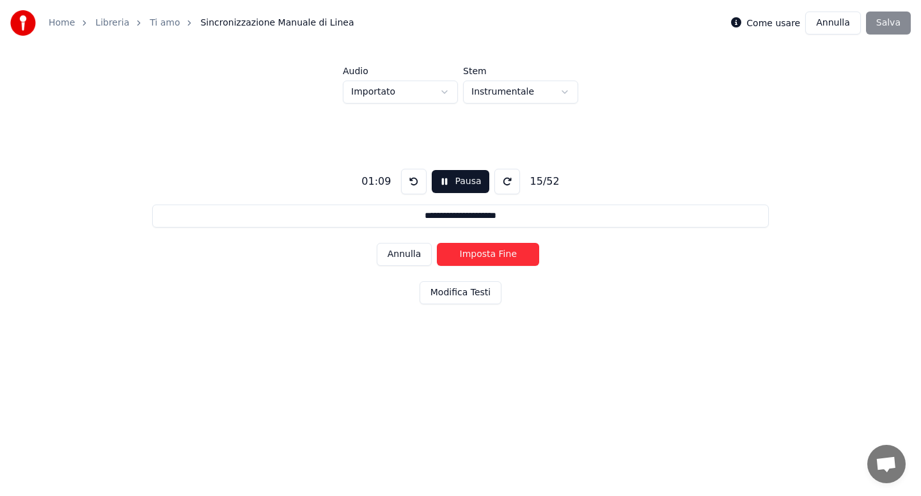
click at [473, 255] on button "Imposta Fine" at bounding box center [488, 254] width 102 height 23
click at [473, 255] on button "Imposta Inizio" at bounding box center [488, 254] width 102 height 23
click at [473, 255] on button "Imposta Fine" at bounding box center [488, 254] width 102 height 23
click at [473, 255] on button "Imposta Inizio" at bounding box center [488, 254] width 102 height 23
click at [473, 255] on button "Imposta Fine" at bounding box center [488, 254] width 102 height 23
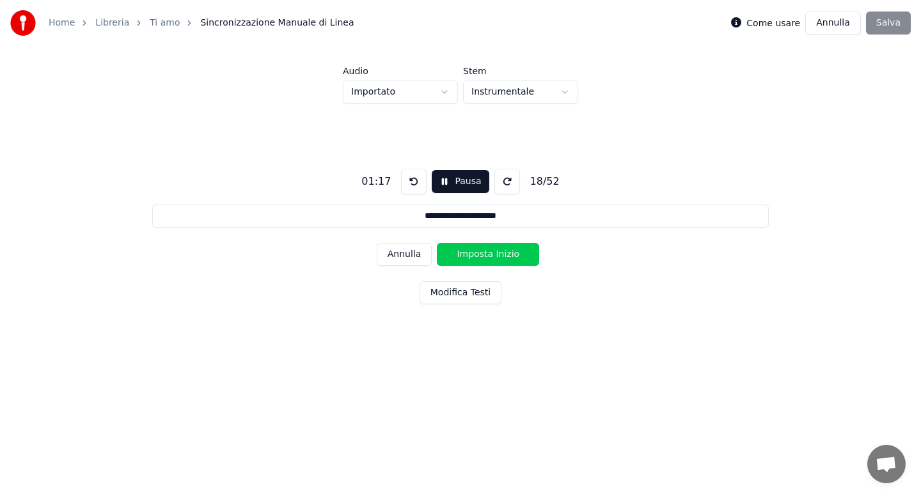
click at [473, 255] on button "Imposta Inizio" at bounding box center [488, 254] width 102 height 23
click at [473, 255] on button "Imposta Fine" at bounding box center [488, 254] width 102 height 23
click at [473, 255] on button "Imposta Inizio" at bounding box center [488, 254] width 102 height 23
click at [473, 255] on button "Imposta Fine" at bounding box center [488, 254] width 102 height 23
click at [473, 255] on button "Imposta Inizio" at bounding box center [488, 254] width 102 height 23
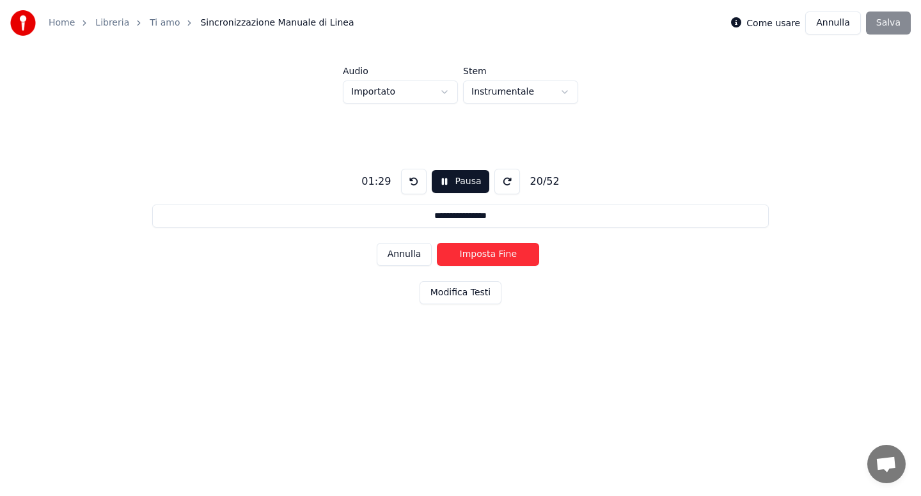
click at [473, 255] on button "Imposta Fine" at bounding box center [488, 254] width 102 height 23
click at [473, 255] on button "Imposta Inizio" at bounding box center [488, 254] width 102 height 23
click at [473, 255] on button "Imposta Fine" at bounding box center [488, 254] width 102 height 23
click at [473, 255] on button "Imposta Inizio" at bounding box center [488, 254] width 102 height 23
click at [473, 255] on button "Imposta Fine" at bounding box center [488, 254] width 102 height 23
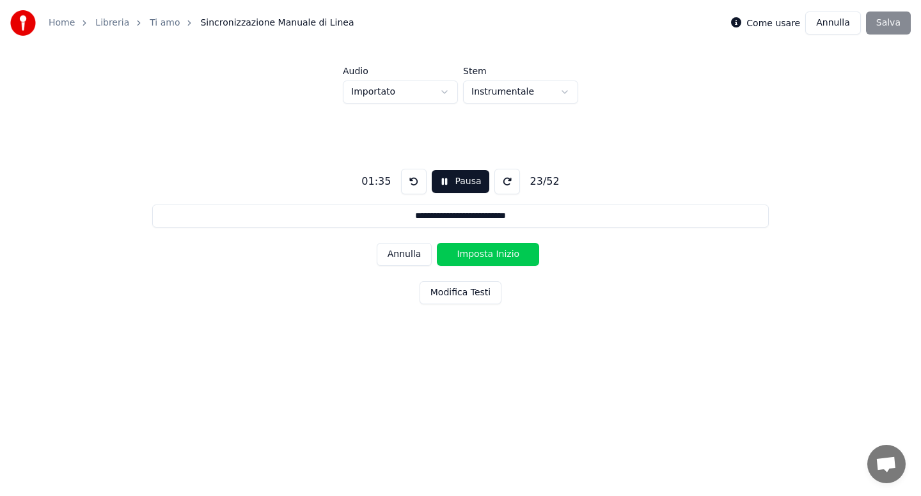
click at [473, 255] on button "Imposta Inizio" at bounding box center [488, 254] width 102 height 23
click at [473, 255] on button "Imposta Fine" at bounding box center [488, 254] width 102 height 23
click at [473, 255] on button "Imposta Inizio" at bounding box center [488, 254] width 102 height 23
click at [473, 255] on button "Imposta Fine" at bounding box center [488, 254] width 102 height 23
click at [473, 255] on button "Imposta Inizio" at bounding box center [488, 254] width 102 height 23
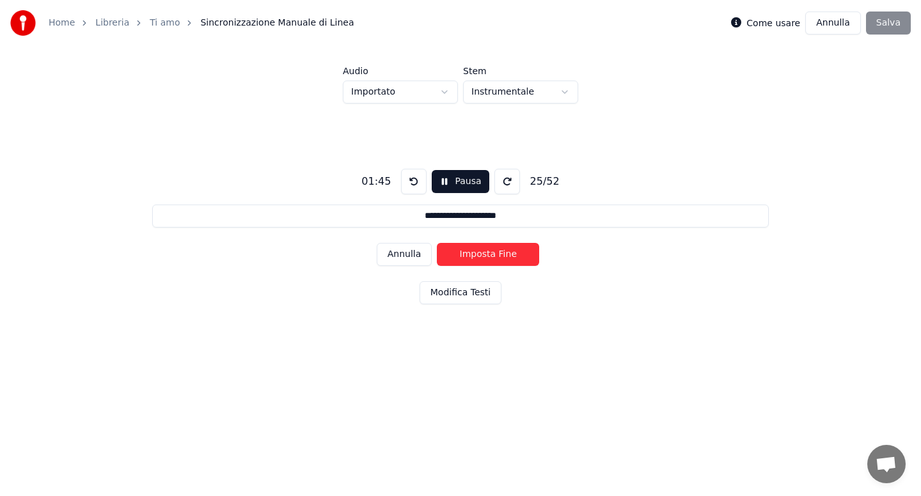
click at [473, 255] on button "Imposta Fine" at bounding box center [488, 254] width 102 height 23
click at [473, 255] on button "Imposta Inizio" at bounding box center [488, 254] width 102 height 23
click at [473, 255] on button "Imposta Fine" at bounding box center [488, 254] width 102 height 23
click at [473, 255] on button "Imposta Inizio" at bounding box center [488, 254] width 102 height 23
click at [473, 255] on button "Imposta Fine" at bounding box center [488, 254] width 102 height 23
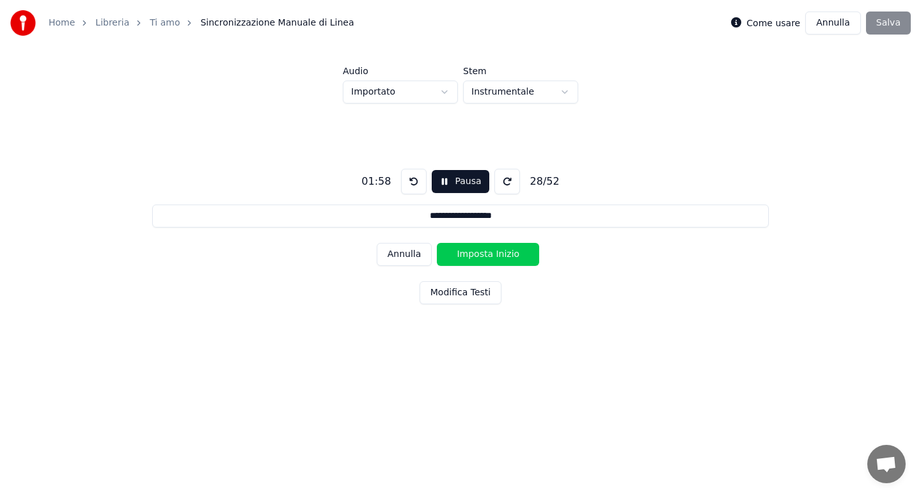
click at [473, 255] on button "Imposta Inizio" at bounding box center [488, 254] width 102 height 23
click at [473, 255] on button "Imposta Fine" at bounding box center [488, 254] width 102 height 23
click at [473, 255] on button "Imposta Inizio" at bounding box center [488, 254] width 102 height 23
click at [473, 255] on button "Imposta Fine" at bounding box center [488, 254] width 102 height 23
click at [473, 255] on button "Imposta Inizio" at bounding box center [488, 254] width 102 height 23
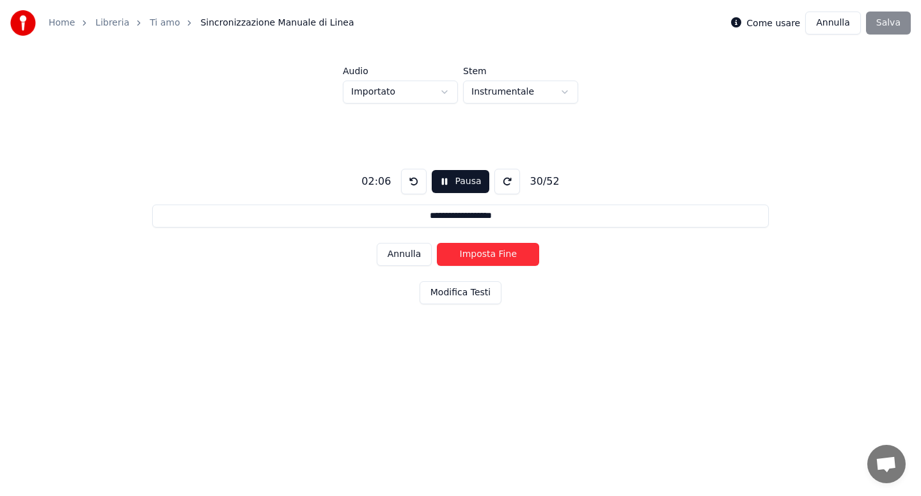
click at [473, 255] on button "Imposta Fine" at bounding box center [488, 254] width 102 height 23
click at [473, 255] on button "Imposta Inizio" at bounding box center [488, 254] width 102 height 23
click at [473, 255] on button "Imposta Fine" at bounding box center [488, 254] width 102 height 23
click at [473, 255] on button "Imposta Inizio" at bounding box center [488, 254] width 102 height 23
click at [473, 255] on button "Imposta Fine" at bounding box center [488, 254] width 102 height 23
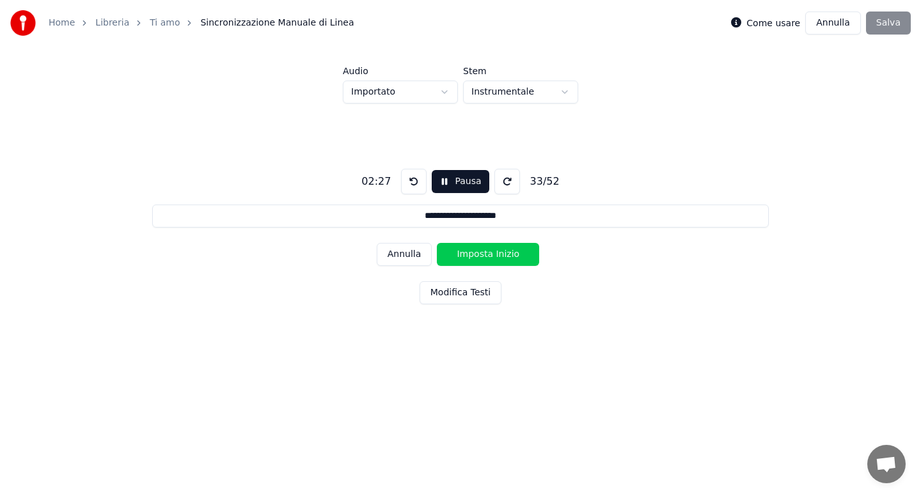
click at [473, 255] on button "Imposta Inizio" at bounding box center [488, 254] width 102 height 23
click at [473, 255] on button "Imposta Fine" at bounding box center [488, 254] width 102 height 23
click at [473, 255] on button "Imposta Inizio" at bounding box center [488, 254] width 102 height 23
click at [473, 255] on button "Imposta Fine" at bounding box center [488, 254] width 102 height 23
click at [473, 255] on button "Imposta Inizio" at bounding box center [488, 254] width 102 height 23
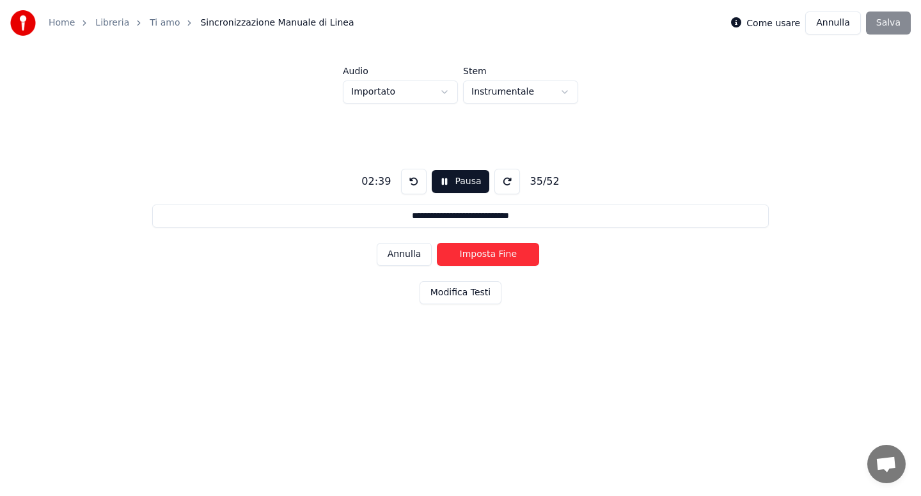
click at [473, 255] on button "Imposta Fine" at bounding box center [488, 254] width 102 height 23
click at [473, 255] on button "Imposta Inizio" at bounding box center [488, 254] width 102 height 23
click at [473, 255] on button "Imposta Fine" at bounding box center [488, 254] width 102 height 23
click at [473, 255] on button "Imposta Inizio" at bounding box center [488, 254] width 102 height 23
click at [473, 255] on button "Imposta Fine" at bounding box center [488, 254] width 102 height 23
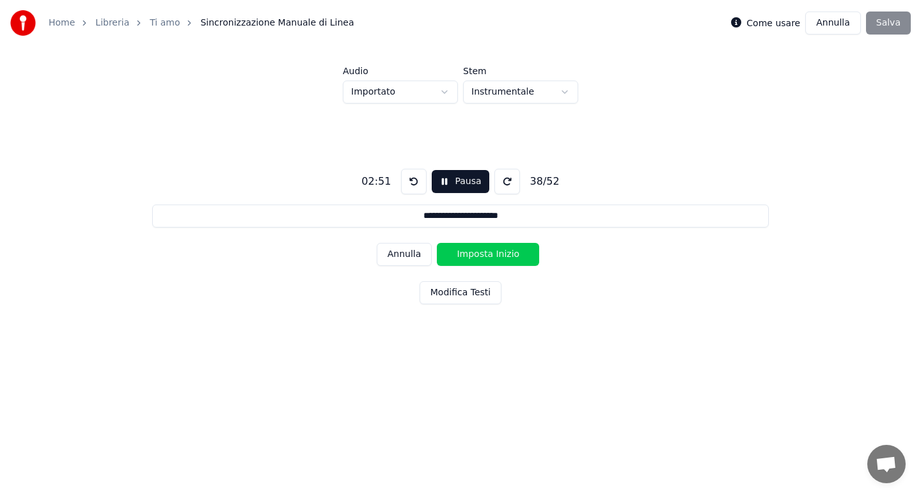
click at [473, 255] on button "Imposta Inizio" at bounding box center [488, 254] width 102 height 23
click at [473, 255] on button "Imposta Fine" at bounding box center [488, 254] width 102 height 23
click at [473, 255] on button "Imposta Inizio" at bounding box center [488, 254] width 102 height 23
click at [473, 255] on button "Imposta Fine" at bounding box center [488, 254] width 102 height 23
click at [473, 255] on button "Imposta Inizio" at bounding box center [488, 254] width 102 height 23
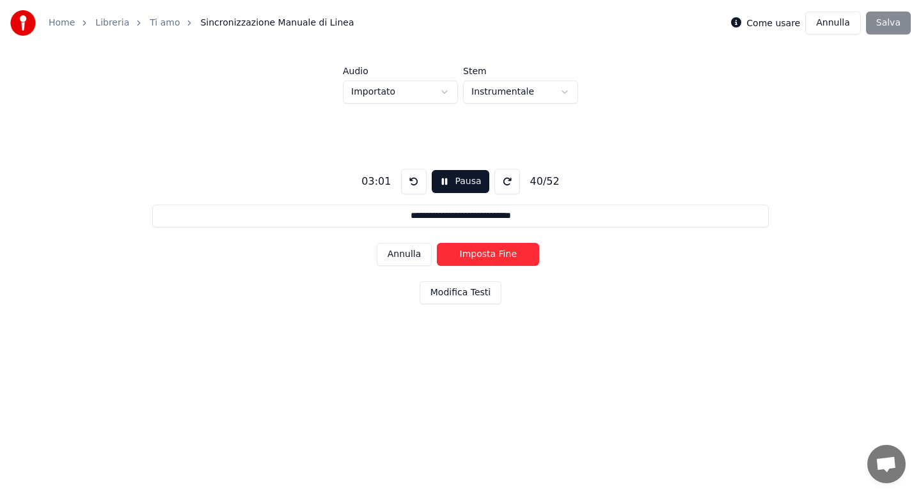
click at [473, 255] on button "Imposta Fine" at bounding box center [488, 254] width 102 height 23
click at [473, 255] on button "Imposta Inizio" at bounding box center [488, 254] width 102 height 23
click at [473, 255] on button "Imposta Fine" at bounding box center [488, 254] width 102 height 23
click at [473, 255] on button "Imposta Inizio" at bounding box center [488, 254] width 102 height 23
click at [473, 255] on button "Imposta Fine" at bounding box center [488, 254] width 102 height 23
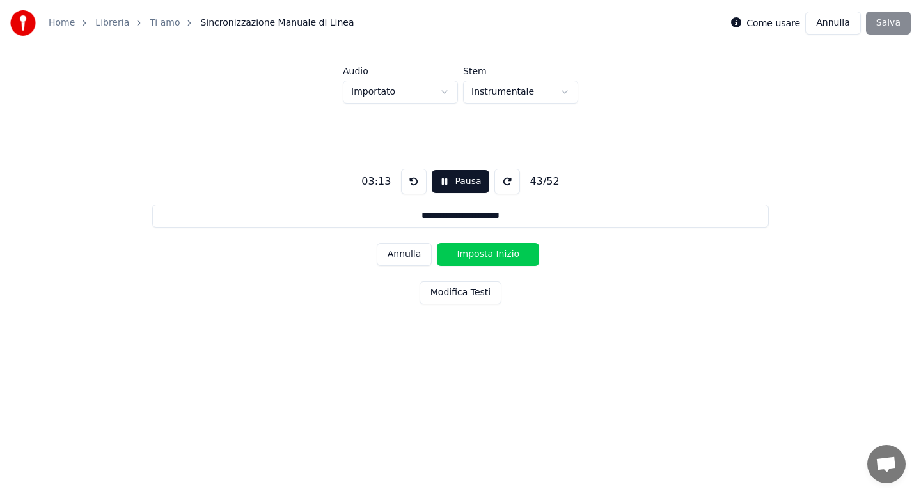
click at [473, 255] on button "Imposta Inizio" at bounding box center [488, 254] width 102 height 23
click at [473, 255] on button "Imposta Fine" at bounding box center [488, 254] width 102 height 23
click at [473, 255] on button "Imposta Inizio" at bounding box center [488, 254] width 102 height 23
click at [473, 255] on button "Imposta Fine" at bounding box center [488, 254] width 102 height 23
click at [473, 255] on button "Imposta Inizio" at bounding box center [488, 254] width 102 height 23
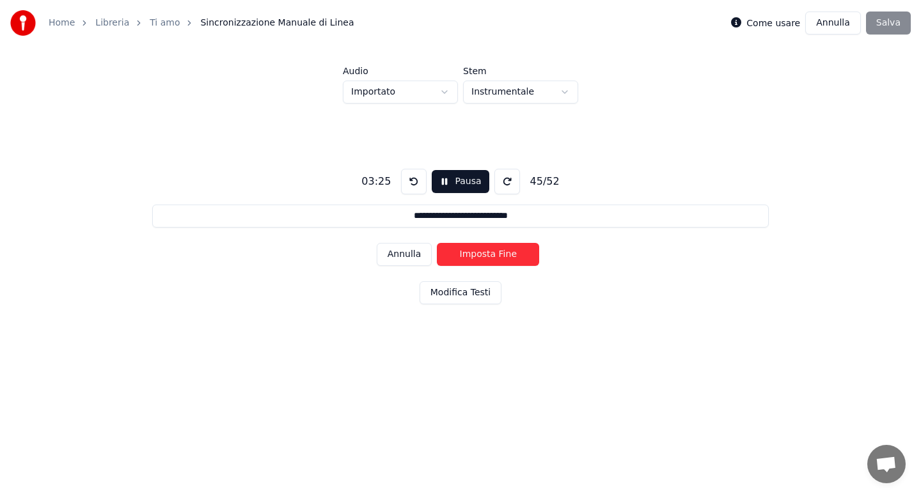
click at [473, 255] on button "Imposta Fine" at bounding box center [488, 254] width 102 height 23
click at [473, 255] on button "Imposta Inizio" at bounding box center [488, 254] width 102 height 23
click at [473, 255] on button "Imposta Fine" at bounding box center [488, 254] width 102 height 23
click at [473, 255] on button "Imposta Inizio" at bounding box center [488, 254] width 102 height 23
click at [473, 255] on button "Imposta Fine" at bounding box center [488, 254] width 102 height 23
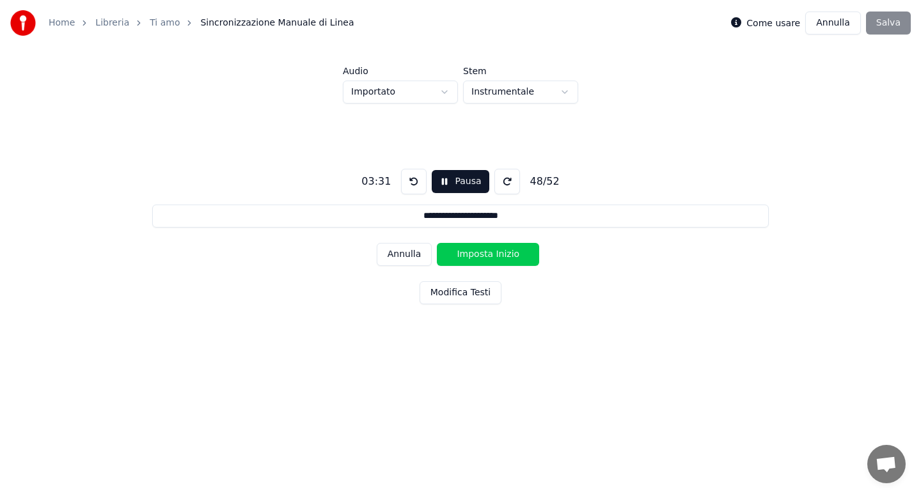
click at [473, 255] on button "Imposta Inizio" at bounding box center [488, 254] width 102 height 23
click at [473, 255] on button "Imposta Fine" at bounding box center [488, 254] width 102 height 23
click at [473, 255] on button "Imposta Inizio" at bounding box center [488, 254] width 102 height 23
click at [473, 255] on button "Imposta Fine" at bounding box center [488, 254] width 102 height 23
click at [473, 255] on button "Imposta Inizio" at bounding box center [488, 254] width 102 height 23
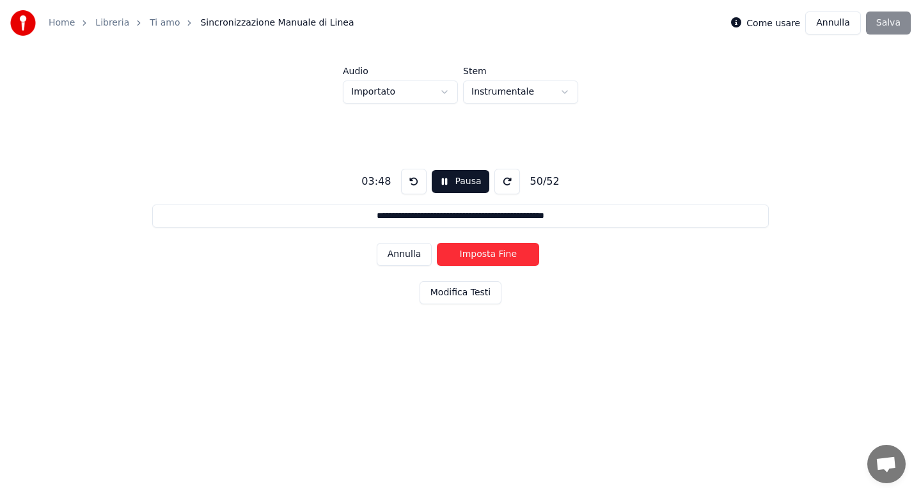
click at [473, 255] on button "Imposta Fine" at bounding box center [488, 254] width 102 height 23
click at [473, 255] on button "Imposta Inizio" at bounding box center [488, 254] width 102 height 23
click at [473, 255] on button "Imposta Fine" at bounding box center [488, 254] width 102 height 23
type input "**********"
click at [473, 255] on button "Imposta Inizio" at bounding box center [488, 254] width 102 height 23
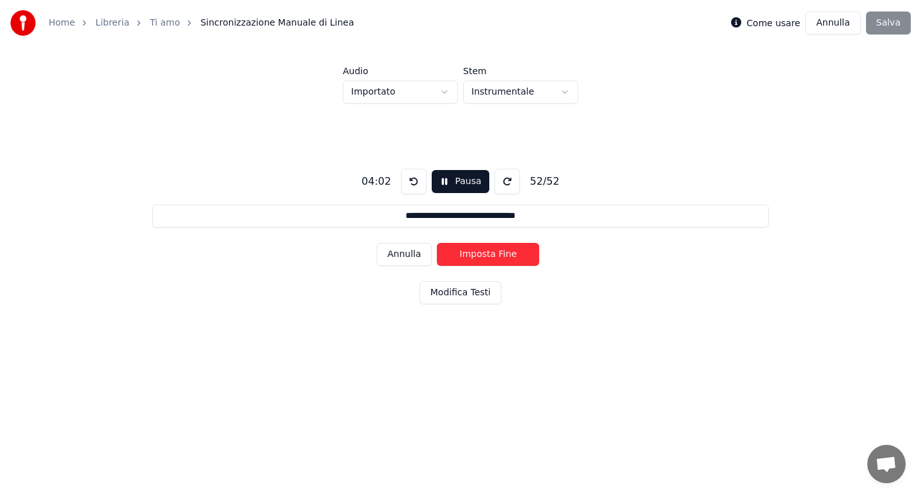
click at [473, 255] on button "Imposta Fine" at bounding box center [488, 254] width 102 height 23
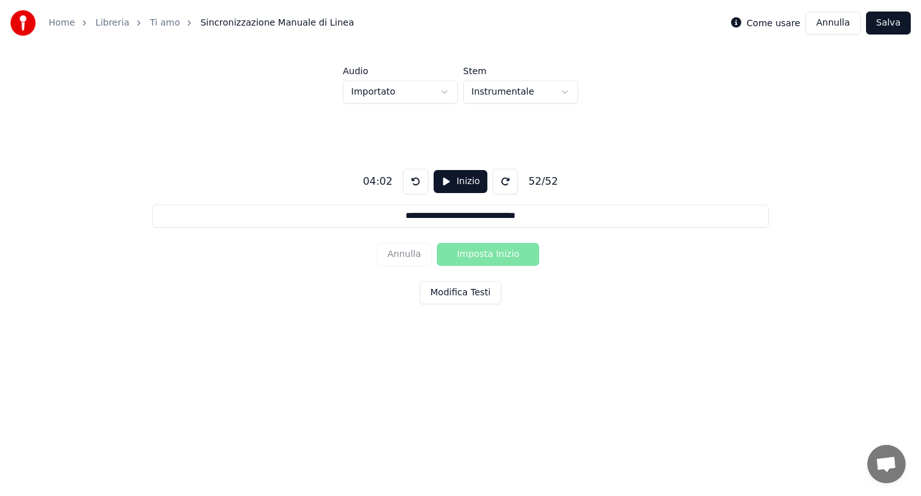
click at [888, 31] on button "Salva" at bounding box center [888, 23] width 45 height 23
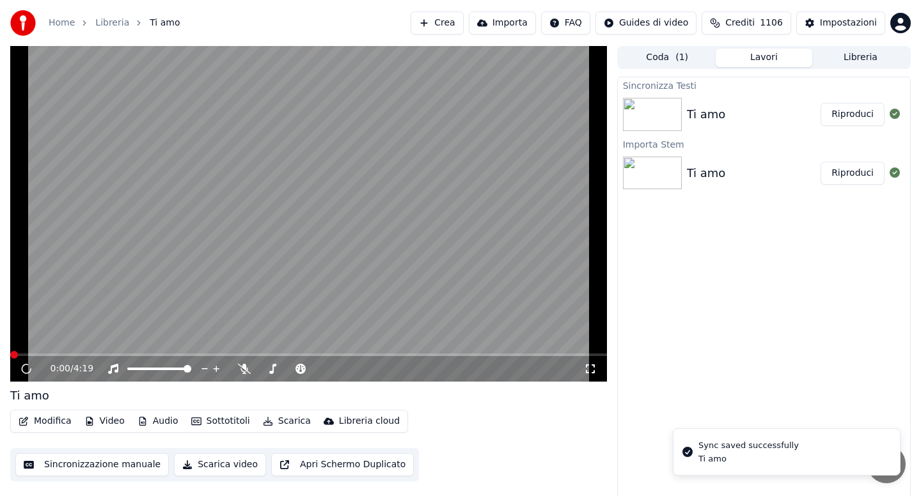
click at [57, 419] on button "Modifica" at bounding box center [44, 421] width 63 height 18
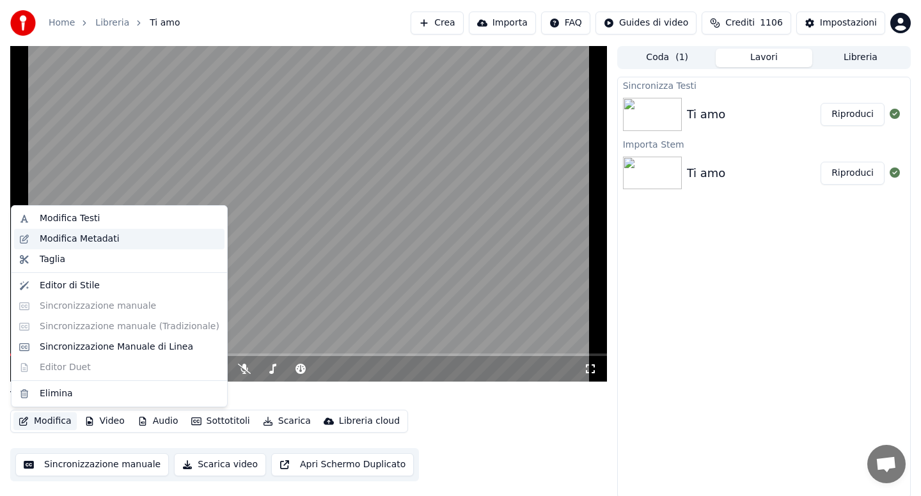
click at [105, 238] on div "Modifica Metadati" at bounding box center [80, 239] width 80 height 13
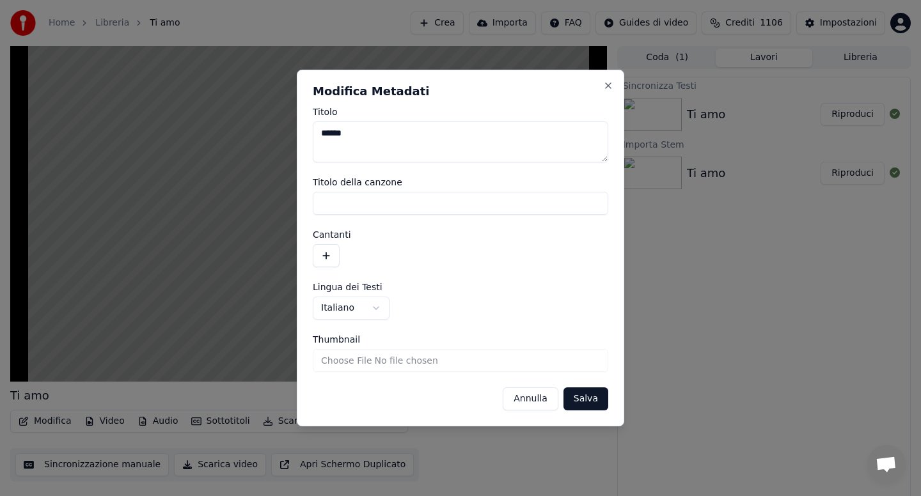
click at [377, 145] on textarea "******" at bounding box center [460, 141] width 295 height 41
type textarea "**********"
click at [577, 400] on button "Salva" at bounding box center [585, 398] width 45 height 23
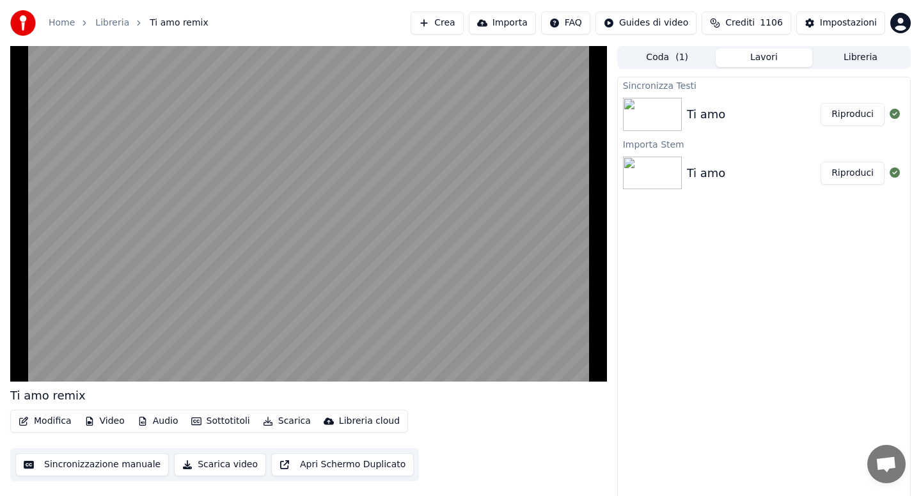
click at [167, 425] on button "Audio" at bounding box center [157, 421] width 51 height 18
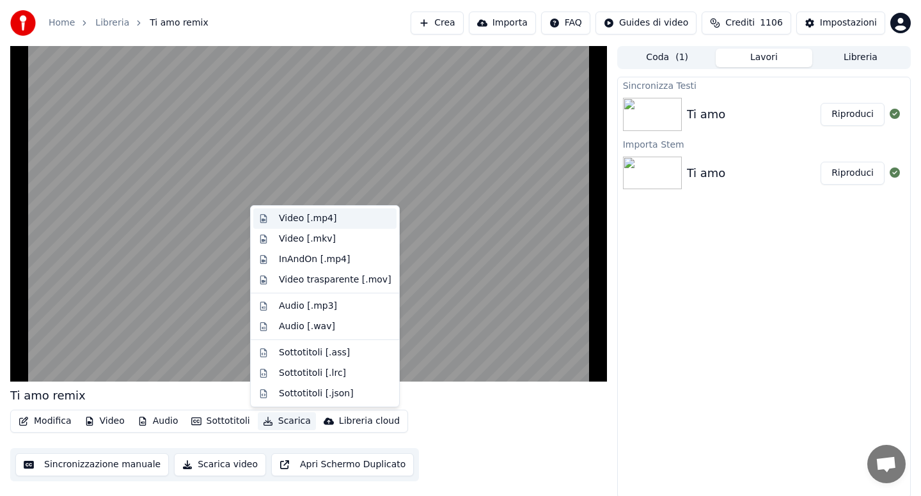
click at [290, 217] on div "Video [.mp4]" at bounding box center [308, 218] width 58 height 13
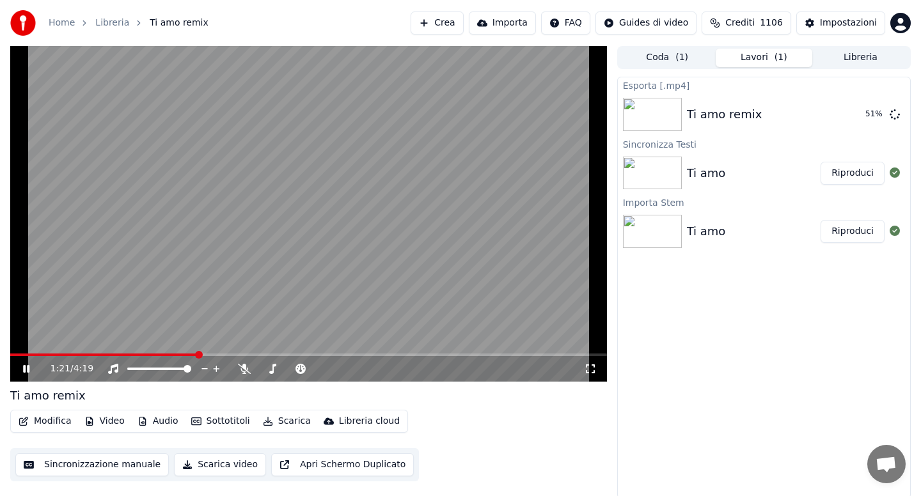
click at [31, 365] on icon at bounding box center [35, 369] width 30 height 10
click at [859, 61] on button "Libreria" at bounding box center [860, 58] width 97 height 19
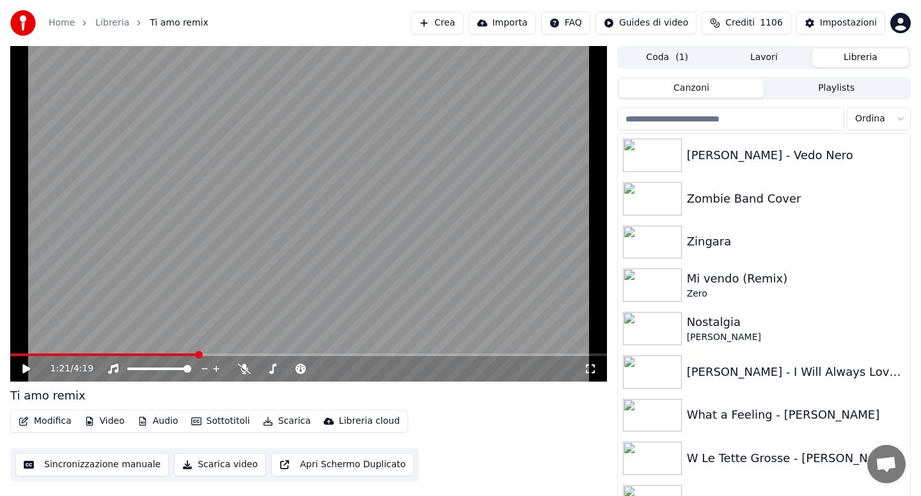
click at [698, 128] on input "search" at bounding box center [730, 118] width 227 height 23
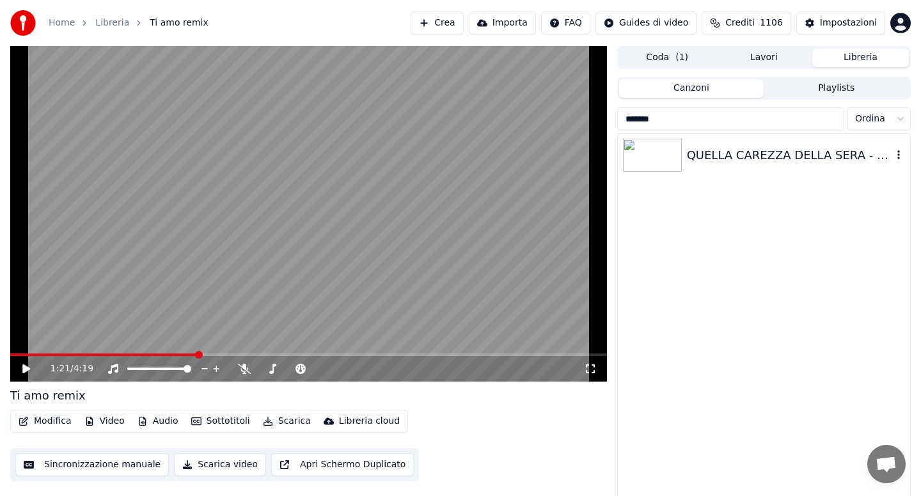
type input "******"
click at [760, 163] on div "QUELLA CAREZZA DELLA SERA - New Trolls dev" at bounding box center [789, 155] width 205 height 18
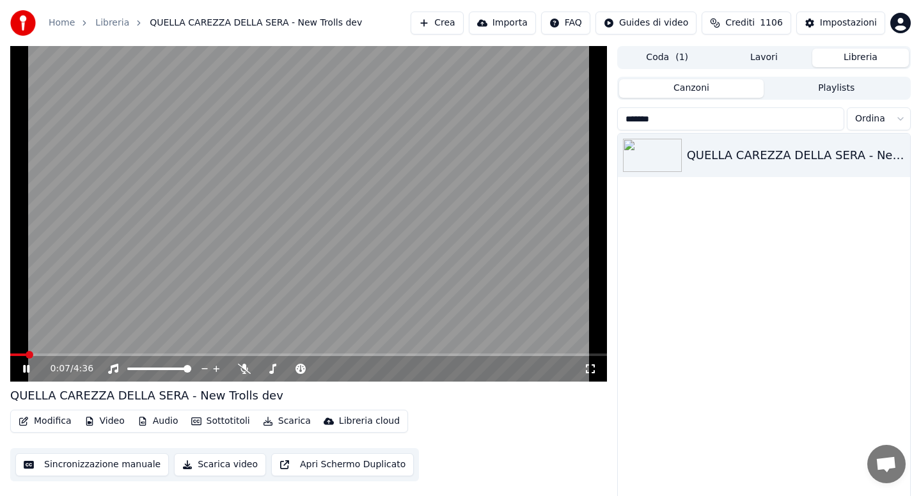
click at [29, 371] on icon at bounding box center [26, 369] width 6 height 8
click at [155, 419] on button "Audio" at bounding box center [157, 421] width 51 height 18
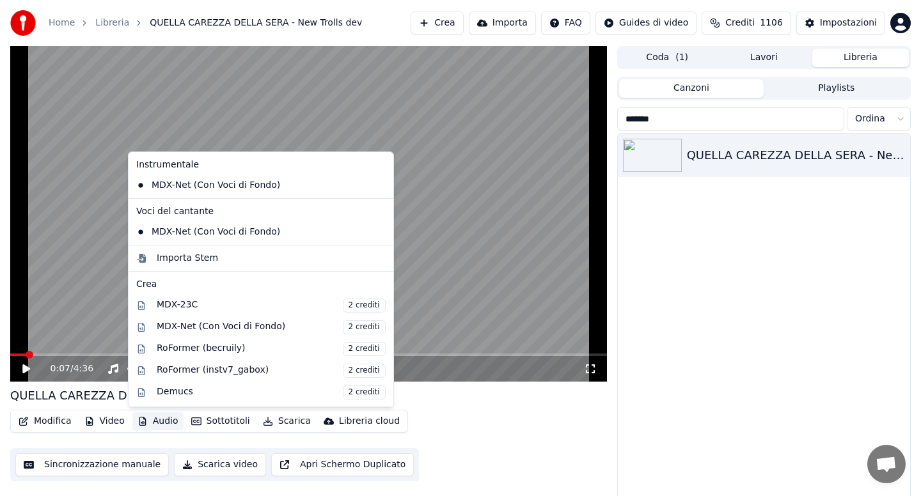
click at [410, 306] on video at bounding box center [308, 214] width 597 height 336
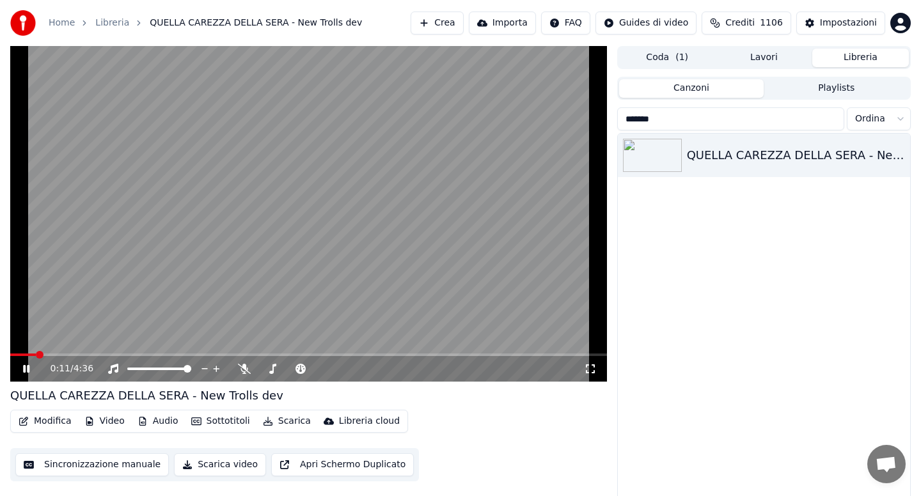
click at [28, 366] on icon at bounding box center [26, 369] width 6 height 8
